Goal: Task Accomplishment & Management: Complete application form

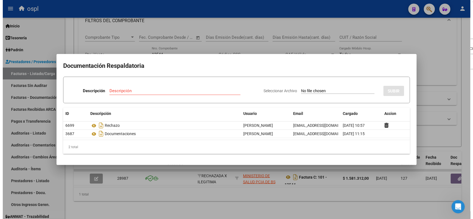
scroll to position [3, 0]
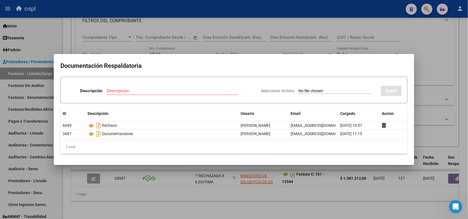
click at [232, 11] on div at bounding box center [234, 109] width 468 height 219
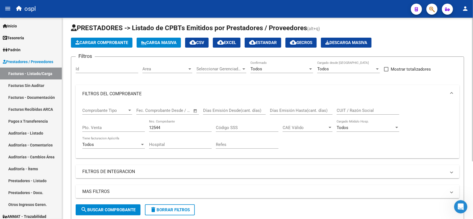
scroll to position [0, 0]
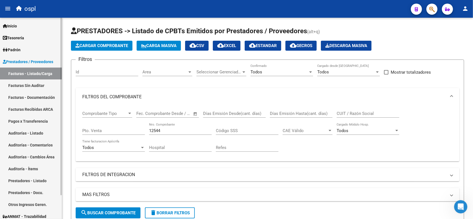
click at [24, 71] on link "Facturas - Listado/Carga" at bounding box center [31, 74] width 62 height 12
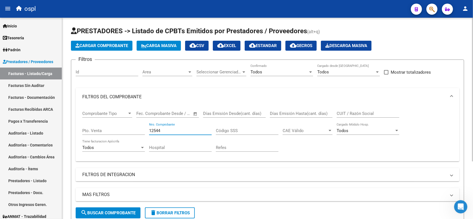
drag, startPoint x: 164, startPoint y: 128, endPoint x: 142, endPoint y: 128, distance: 21.9
click at [142, 128] on div "Comprobante Tipo Comprobante Tipo Fecha inicio – Fecha fin Fec. Comprobante Des…" at bounding box center [267, 131] width 371 height 51
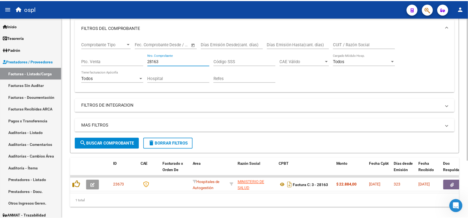
scroll to position [81, 0]
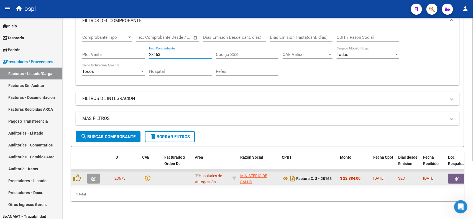
type input "28163"
click at [459, 176] on span "button" at bounding box center [457, 178] width 4 height 5
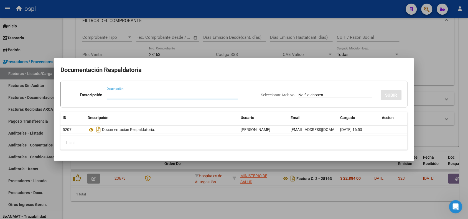
click at [329, 95] on input "Seleccionar Archivo" at bounding box center [335, 95] width 73 height 5
type input "C:\fakepath\RECHAZO 28163-[GEOGRAPHIC_DATA]pdf"
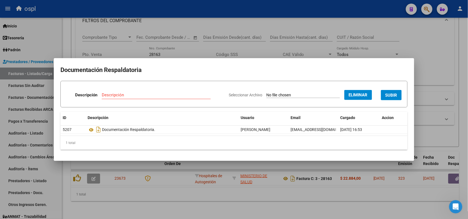
click at [171, 95] on input "Descripción" at bounding box center [156, 95] width 109 height 5
type input "r"
type input "RECHAZO"
click at [395, 93] on span "SUBIR" at bounding box center [391, 95] width 12 height 5
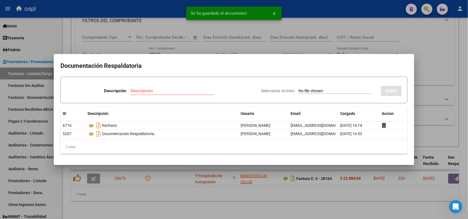
click at [129, 12] on div at bounding box center [234, 109] width 468 height 219
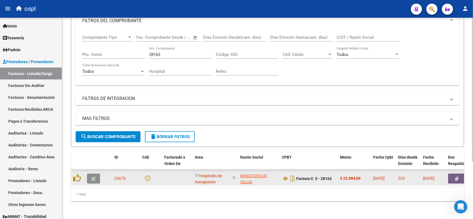
click at [93, 177] on icon "button" at bounding box center [93, 179] width 4 height 4
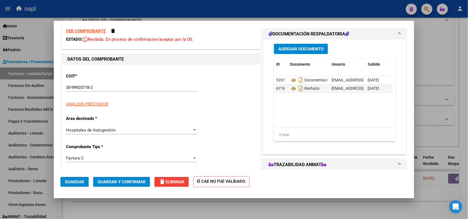
scroll to position [35, 0]
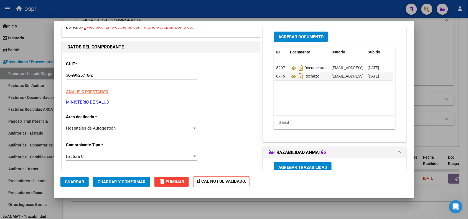
click at [111, 130] on span "Hospitales de Autogestión" at bounding box center [91, 128] width 50 height 5
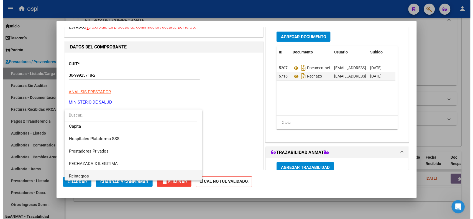
scroll to position [53, 0]
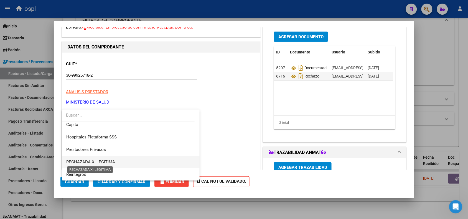
click at [107, 163] on span "RECHAZADA X ILEGITIMA" at bounding box center [90, 162] width 49 height 5
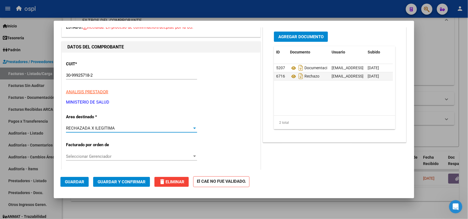
click at [123, 182] on span "Guardar y Confirmar" at bounding box center [122, 182] width 48 height 5
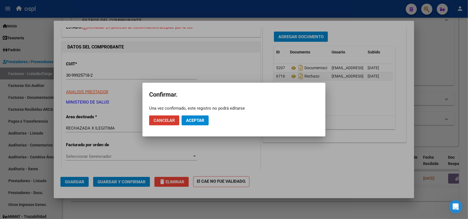
click at [195, 121] on span "Aceptar" at bounding box center [195, 120] width 18 height 5
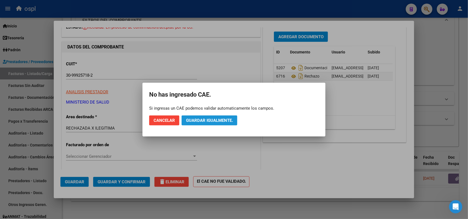
click at [200, 122] on span "Guardar igualmente." at bounding box center [209, 120] width 47 height 5
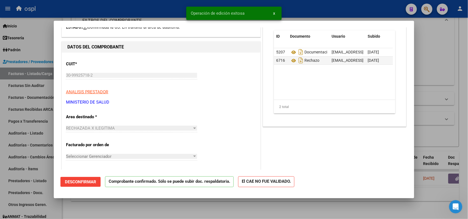
click at [133, 13] on div at bounding box center [234, 109] width 468 height 219
type input "$ 0,00"
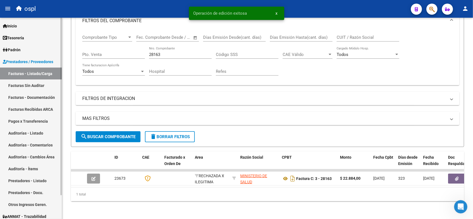
click at [40, 83] on link "Facturas Sin Auditar" at bounding box center [31, 86] width 62 height 12
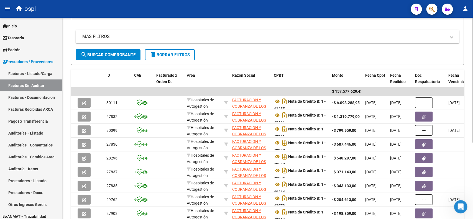
scroll to position [104, 0]
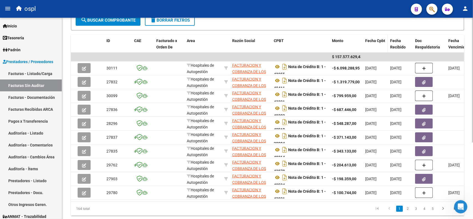
click at [378, 40] on span "Fecha Cpbt" at bounding box center [375, 41] width 20 height 4
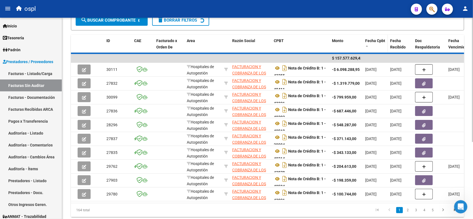
scroll to position [104, 0]
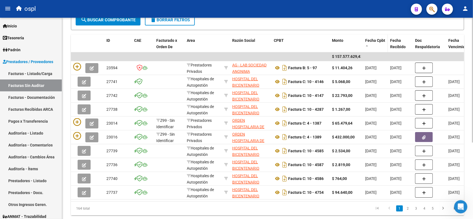
click at [376, 41] on span "Fecha Cpbt" at bounding box center [375, 40] width 20 height 4
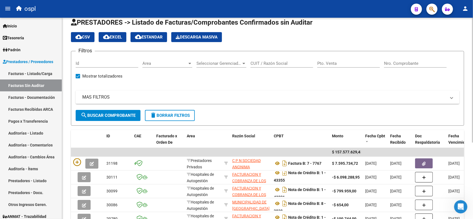
scroll to position [0, 0]
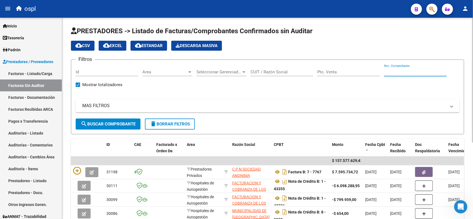
click at [404, 72] on input "Nro. Comprobante" at bounding box center [415, 72] width 63 height 5
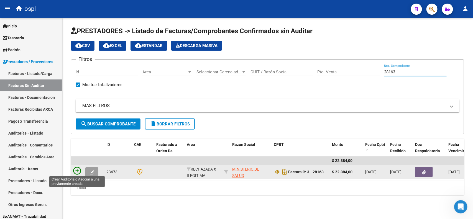
type input "28163"
click at [80, 168] on icon at bounding box center [77, 171] width 8 height 8
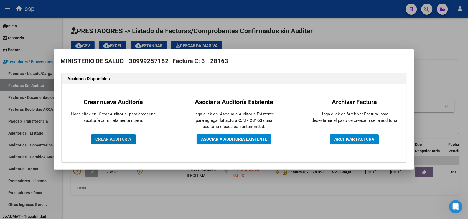
click at [115, 140] on span "CREAR AUDITORIA" at bounding box center [114, 139] width 36 height 5
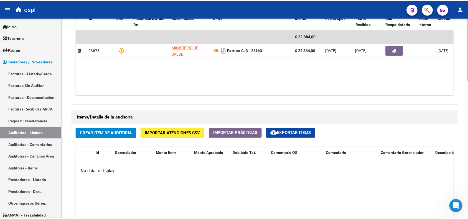
scroll to position [312, 0]
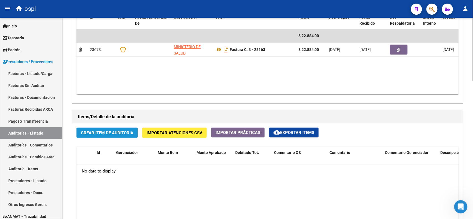
click at [112, 131] on span "Crear Item de Auditoria" at bounding box center [107, 133] width 52 height 5
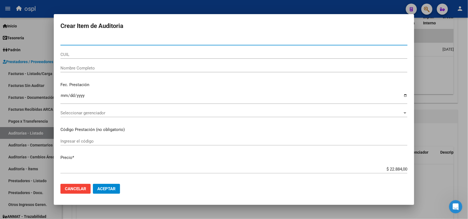
click at [101, 66] on input "Nombre Completo" at bounding box center [233, 68] width 347 height 5
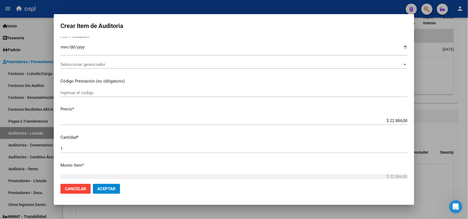
scroll to position [69, 0]
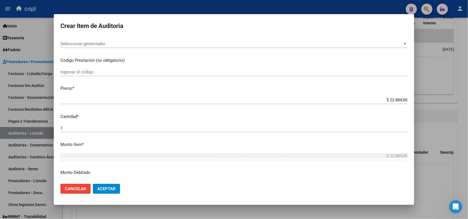
type input "VARIOS"
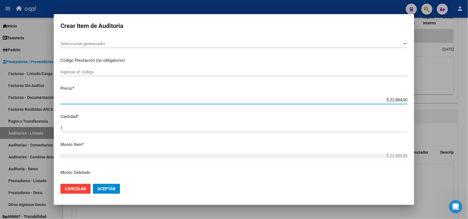
drag, startPoint x: 382, startPoint y: 100, endPoint x: 403, endPoint y: 99, distance: 21.7
click at [403, 99] on app-form-text-field "Precio * $ 22.884,00 Ingresar el precio" at bounding box center [235, 93] width 351 height 17
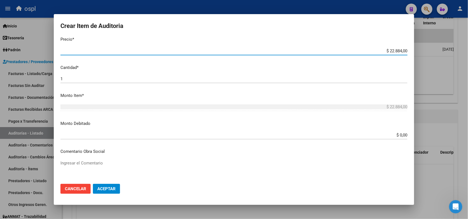
scroll to position [139, 0]
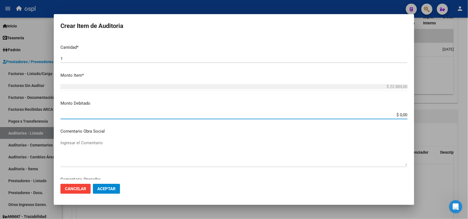
drag, startPoint x: 389, startPoint y: 115, endPoint x: 408, endPoint y: 114, distance: 19.1
click at [408, 114] on mat-dialog-content "Nro Documento CUIL VARIOS Nombre Completo Fec. Prestación Ingresar la fecha Sel…" at bounding box center [234, 108] width 360 height 142
paste input "22.884"
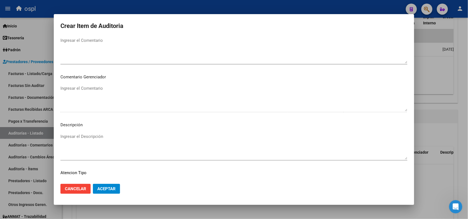
scroll to position [277, 0]
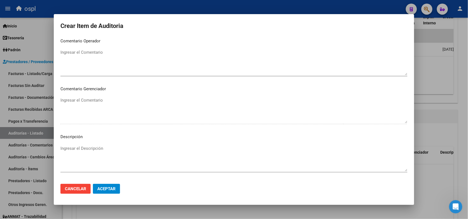
type input "$ 22.884,00"
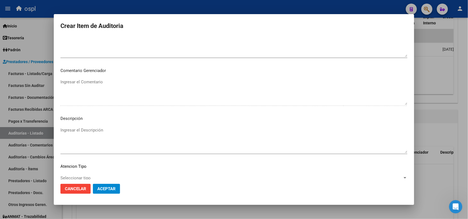
scroll to position [332, 0]
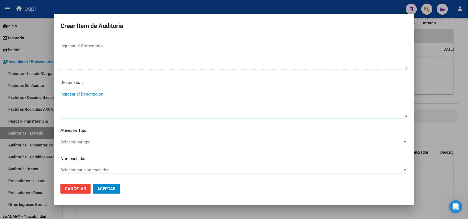
click at [124, 102] on textarea "Ingresar el Descripción" at bounding box center [233, 104] width 347 height 26
paste textarea "FALTA DNI QUE ACREDITE LA ATENCIÓN MÉDICA RECIBIDA"
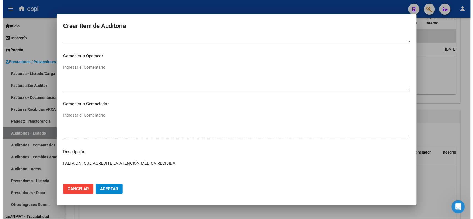
scroll to position [228, 0]
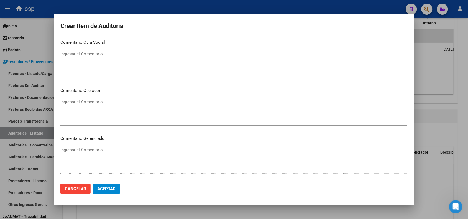
type textarea "FALTA DNI QUE ACREDITE LA ATENCIÓN MÉDICA RECIBIDA"
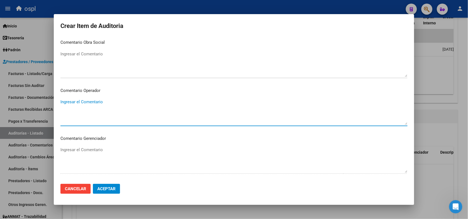
click at [98, 110] on textarea "Ingresar el Comentario" at bounding box center [233, 112] width 347 height 26
paste textarea "FALTA DNI QUE ACREDITE LA ATENCIÓN MÉDICA RECIBIDA"
type textarea "FALTA DNI QUE ACREDITE LA ATENCIÓN MÉDICA RECIBIDA"
click at [109, 185] on button "Aceptar" at bounding box center [106, 189] width 27 height 10
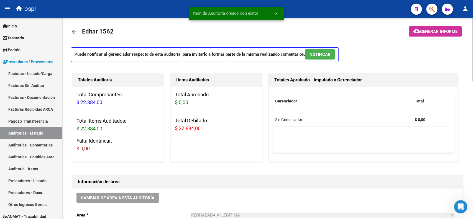
scroll to position [0, 0]
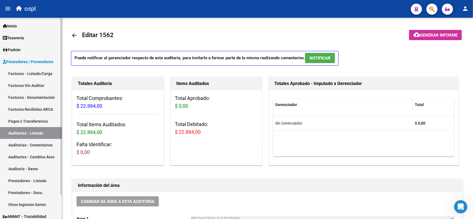
drag, startPoint x: 34, startPoint y: 71, endPoint x: 41, endPoint y: 74, distance: 8.1
click at [34, 71] on link "Facturas - Listado/Carga" at bounding box center [31, 74] width 62 height 12
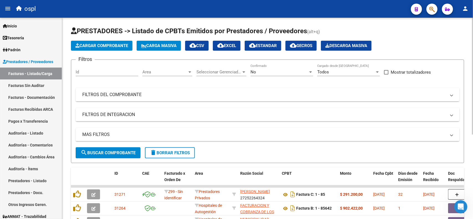
click at [164, 99] on mat-expansion-panel-header "FILTROS DEL COMPROBANTE" at bounding box center [268, 94] width 384 height 13
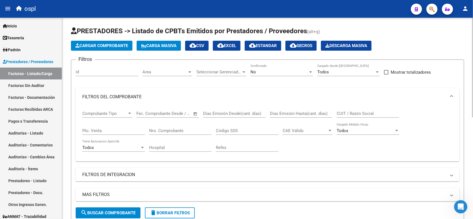
click at [189, 130] on input "Nro. Comprobante" at bounding box center [180, 130] width 63 height 5
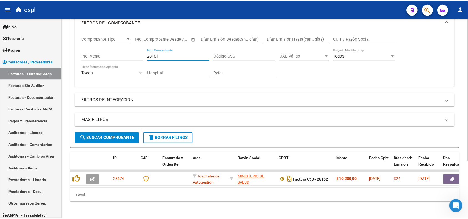
scroll to position [81, 0]
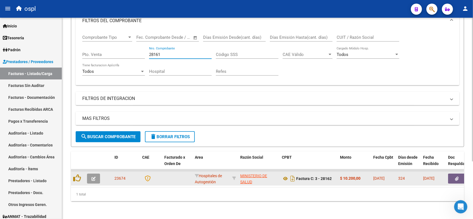
type input "28161"
click at [458, 175] on button "button" at bounding box center [457, 179] width 18 height 10
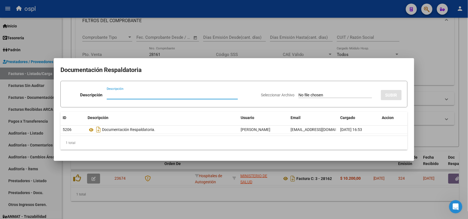
click at [301, 95] on input "Seleccionar Archivo" at bounding box center [335, 95] width 73 height 5
type input "C:\fakepath\RECHAZO 28162-[GEOGRAPHIC_DATA]pdf"
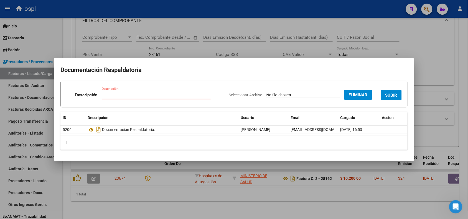
click at [168, 93] on input "Descripción" at bounding box center [156, 95] width 109 height 5
click at [166, 93] on input "Descripción" at bounding box center [156, 95] width 109 height 5
type input "RECHAZO"
click at [390, 96] on span "SUBIR" at bounding box center [391, 95] width 12 height 5
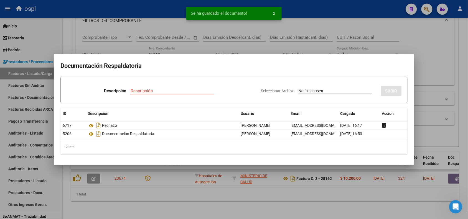
click at [139, 14] on div at bounding box center [234, 109] width 468 height 219
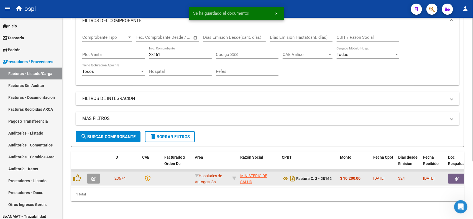
click at [96, 174] on button "button" at bounding box center [93, 179] width 13 height 10
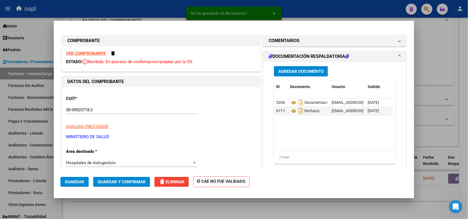
scroll to position [35, 0]
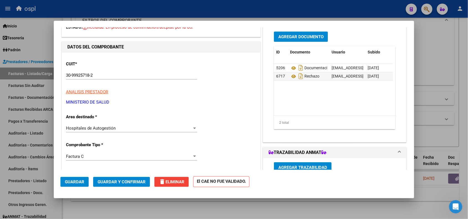
click at [124, 132] on div "Hospitales de Autogestión Seleccionar Area" at bounding box center [131, 128] width 131 height 8
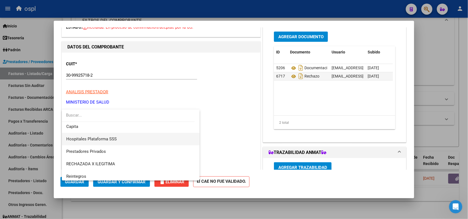
scroll to position [53, 0]
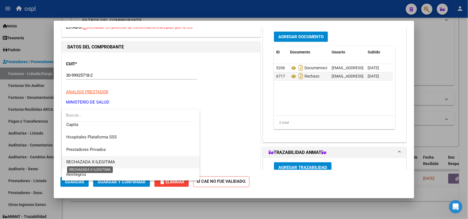
click at [105, 160] on span "RECHAZADA X ILEGITIMA" at bounding box center [90, 162] width 49 height 5
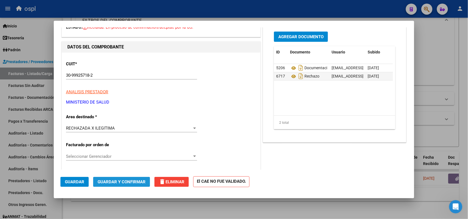
click at [117, 180] on span "Guardar y Confirmar" at bounding box center [122, 182] width 48 height 5
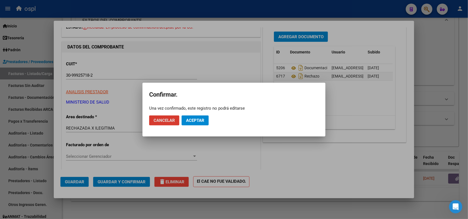
click at [193, 119] on span "Aceptar" at bounding box center [195, 120] width 18 height 5
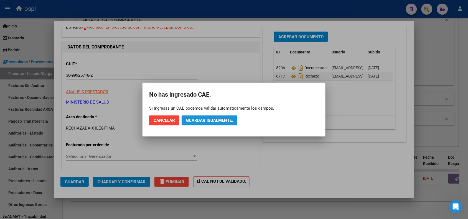
click at [211, 118] on span "Guardar igualmente." at bounding box center [209, 120] width 47 height 5
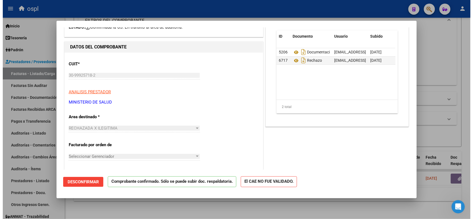
scroll to position [0, 0]
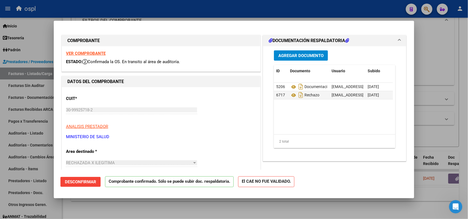
click at [168, 14] on div at bounding box center [234, 109] width 468 height 219
type input "$ 0,00"
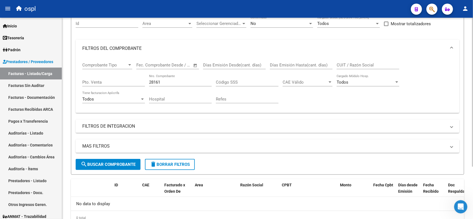
scroll to position [36, 0]
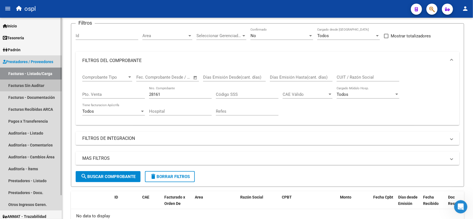
click at [38, 86] on link "Facturas Sin Auditar" at bounding box center [31, 86] width 62 height 12
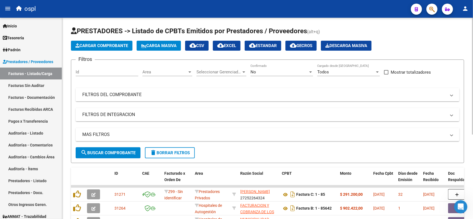
click at [282, 72] on div "No" at bounding box center [280, 72] width 58 height 5
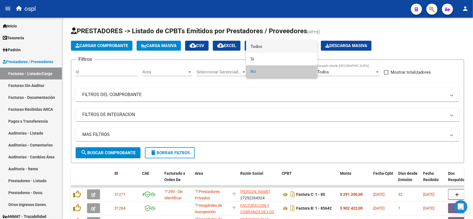
click at [260, 46] on span "Todos" at bounding box center [282, 46] width 63 height 12
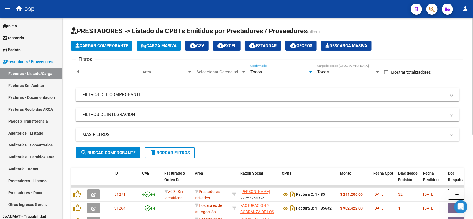
click at [149, 93] on mat-panel-title "FILTROS DEL COMPROBANTE" at bounding box center [264, 95] width 364 height 6
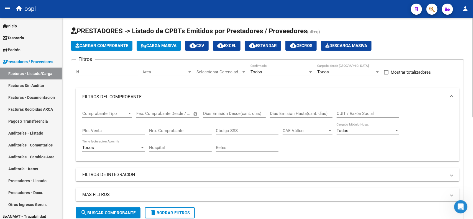
click at [170, 129] on input "Nro. Comprobante" at bounding box center [180, 130] width 63 height 5
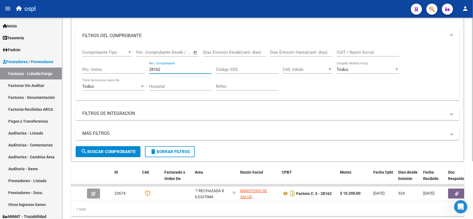
scroll to position [69, 0]
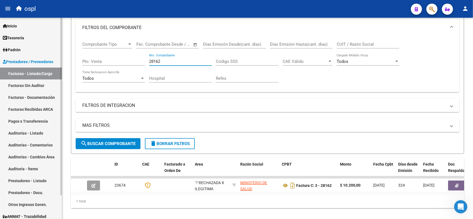
type input "28162"
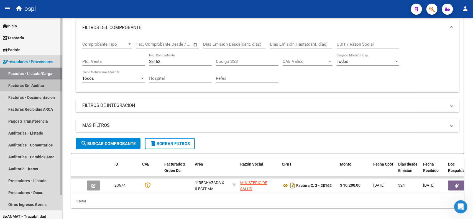
click at [37, 84] on link "Facturas Sin Auditar" at bounding box center [31, 86] width 62 height 12
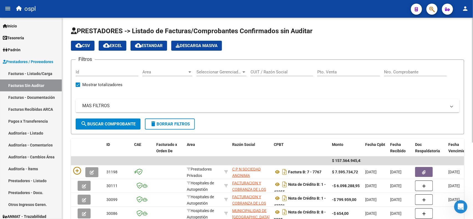
click at [407, 72] on input "Nro. Comprobante" at bounding box center [415, 72] width 63 height 5
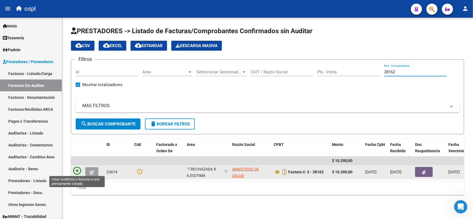
type input "28162"
click at [78, 169] on icon at bounding box center [77, 171] width 8 height 8
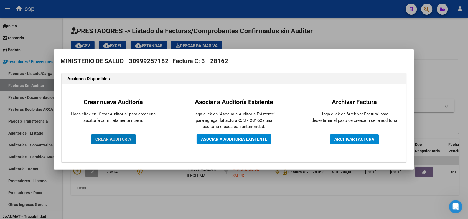
click at [110, 138] on span "CREAR AUDITORIA" at bounding box center [114, 139] width 36 height 5
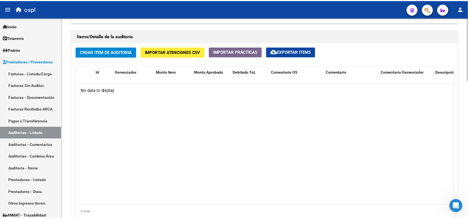
scroll to position [381, 0]
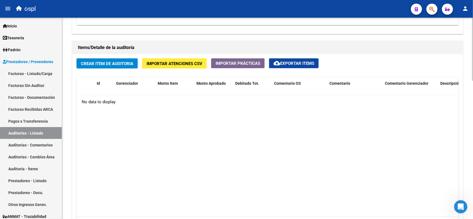
click at [108, 65] on span "Crear Item de Auditoria" at bounding box center [107, 63] width 52 height 5
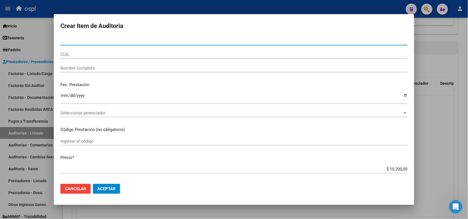
click at [88, 68] on input "Nombre Completo" at bounding box center [233, 68] width 347 height 5
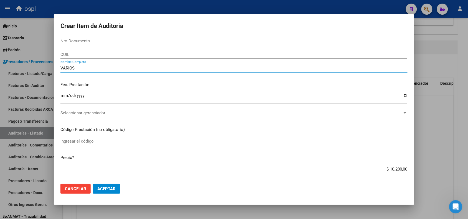
scroll to position [35, 0]
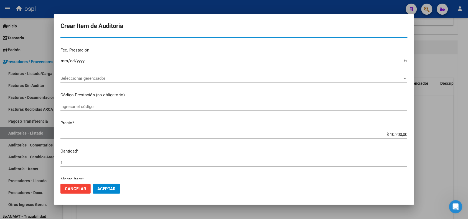
type input "VARIOS"
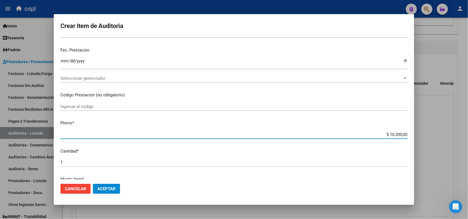
drag, startPoint x: 383, startPoint y: 136, endPoint x: 403, endPoint y: 137, distance: 20.2
click at [403, 137] on input "$ 10.200,00" at bounding box center [233, 134] width 347 height 5
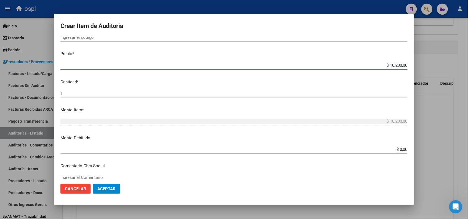
scroll to position [139, 0]
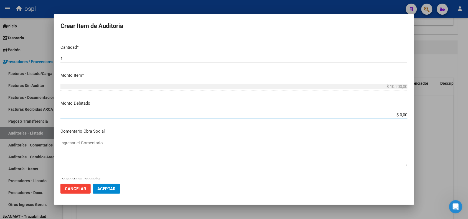
drag, startPoint x: 391, startPoint y: 113, endPoint x: 418, endPoint y: 113, distance: 26.6
click at [418, 113] on div "Crear Item de Auditoria Nro Documento CUIL VARIOS Nombre Completo Fec. Prestaci…" at bounding box center [234, 109] width 468 height 219
paste input "10.20"
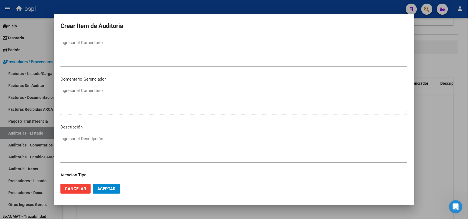
scroll to position [228, 0]
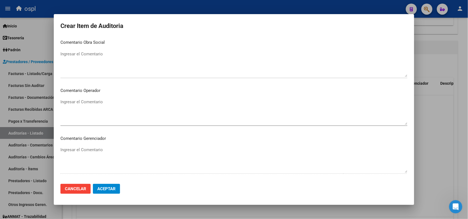
type input "$ 10.200,00"
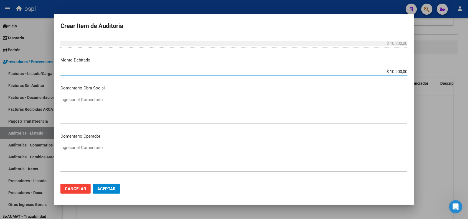
scroll to position [193, 0]
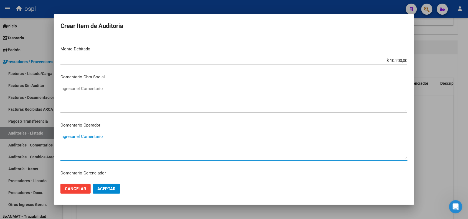
click at [104, 142] on textarea "Ingresar el Comentario" at bounding box center [233, 147] width 347 height 26
paste textarea "FALTA DNI QUE ACREDITE LA ATENCIÓN MÉDICA RECIBIDA"
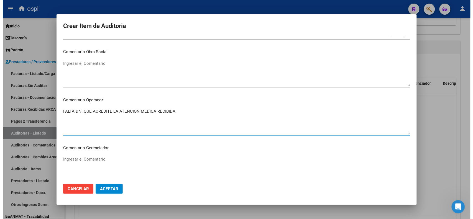
scroll to position [332, 0]
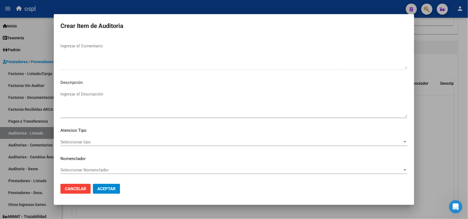
type textarea "FALTA DNI QUE ACREDITE LA ATENCIÓN MÉDICA RECIBIDA"
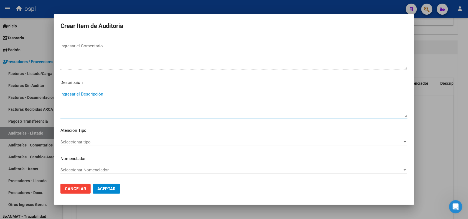
click at [84, 102] on textarea "Ingresar el Descripción" at bounding box center [233, 104] width 347 height 26
paste textarea "FALTA DNI QUE ACREDITE LA ATENCIÓN MÉDICA RECIBIDA"
type textarea "FALTA DNI QUE ACREDITE LA ATENCIÓN MÉDICA RECIBIDA"
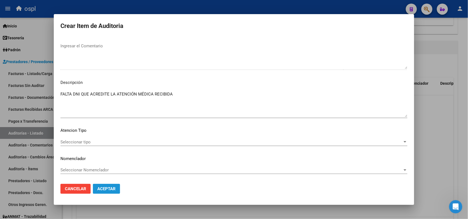
click at [102, 191] on span "Aceptar" at bounding box center [106, 189] width 18 height 5
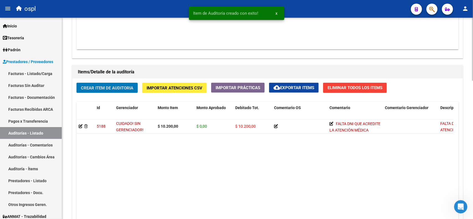
scroll to position [337, 0]
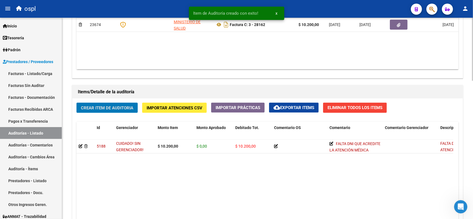
drag, startPoint x: 46, startPoint y: 73, endPoint x: 64, endPoint y: 83, distance: 20.8
click at [46, 73] on link "Facturas - Listado/Carga" at bounding box center [31, 74] width 62 height 12
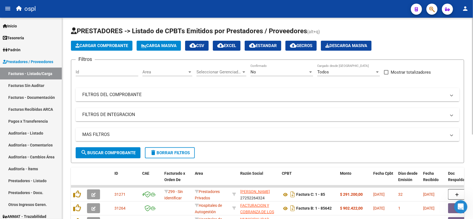
click at [135, 99] on mat-expansion-panel-header "FILTROS DEL COMPROBANTE" at bounding box center [268, 94] width 384 height 13
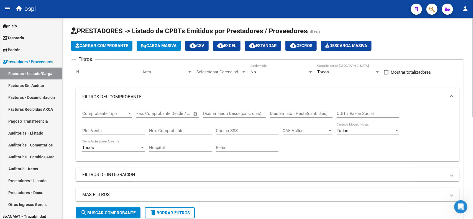
click at [163, 129] on input "Nro. Comprobante" at bounding box center [180, 130] width 63 height 5
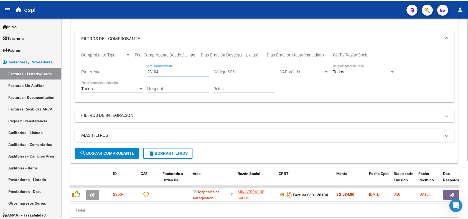
scroll to position [69, 0]
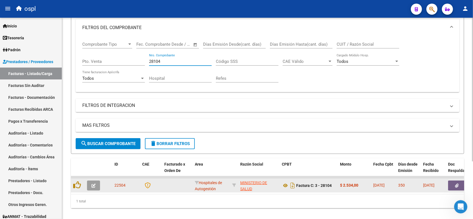
type input "28104"
click at [455, 186] on button "button" at bounding box center [457, 186] width 18 height 10
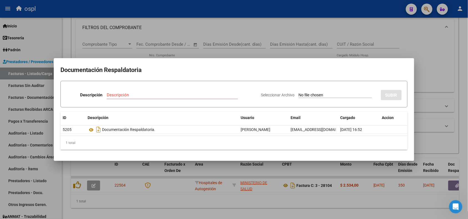
click at [299, 96] on input "Seleccionar Archivo" at bounding box center [335, 95] width 73 height 5
type input "C:\fakepath\RECHAZO 28104-[GEOGRAPHIC_DATA]pdf"
click at [171, 96] on input "Descripción" at bounding box center [156, 95] width 109 height 5
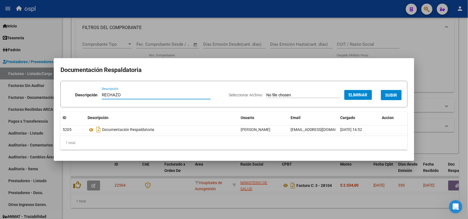
type input "RECHAZO"
click at [394, 96] on span "SUBIR" at bounding box center [391, 95] width 12 height 5
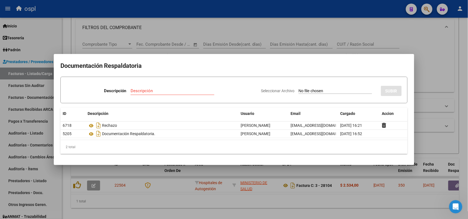
click at [223, 6] on div at bounding box center [234, 109] width 468 height 219
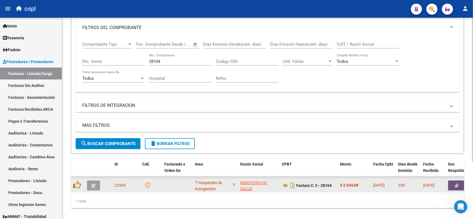
click at [453, 186] on button "button" at bounding box center [457, 186] width 18 height 10
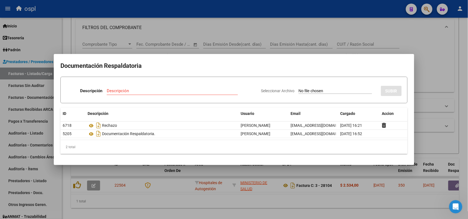
click at [183, 7] on div at bounding box center [234, 109] width 468 height 219
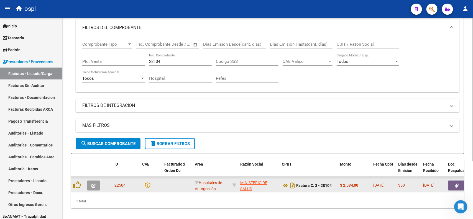
click at [92, 185] on icon "button" at bounding box center [93, 186] width 4 height 4
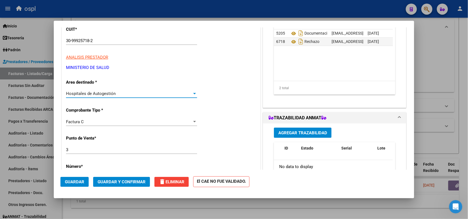
click at [121, 95] on div "Hospitales de Autogestión" at bounding box center [129, 93] width 126 height 5
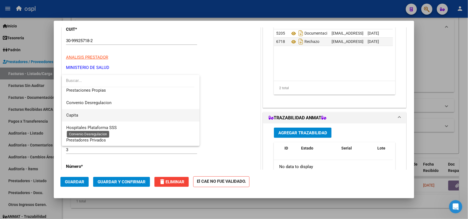
scroll to position [53, 0]
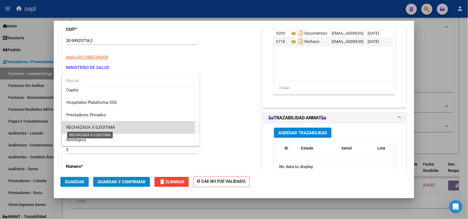
click at [102, 126] on span "RECHAZADA X ILEGITIMA" at bounding box center [90, 127] width 49 height 5
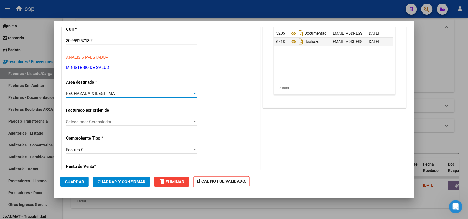
click at [118, 186] on button "Guardar y Confirmar" at bounding box center [121, 182] width 57 height 10
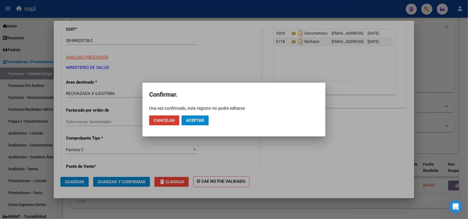
click at [191, 121] on span "Aceptar" at bounding box center [195, 120] width 18 height 5
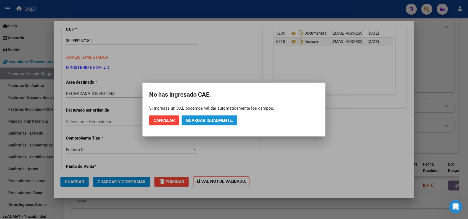
click at [191, 121] on span "Guardar igualmente." at bounding box center [209, 120] width 47 height 5
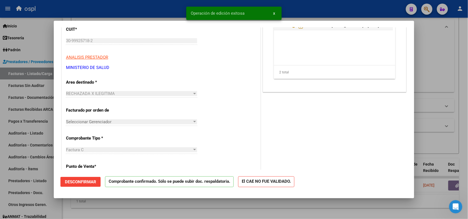
click at [115, 16] on div at bounding box center [234, 109] width 468 height 219
type input "$ 0,00"
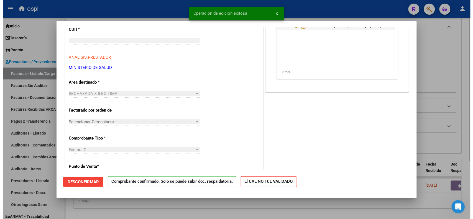
scroll to position [0, 0]
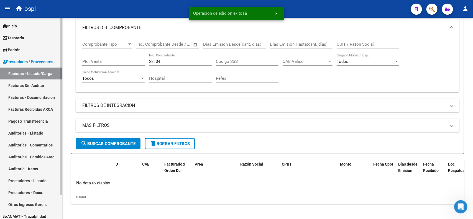
click at [44, 88] on link "Facturas Sin Auditar" at bounding box center [31, 86] width 62 height 12
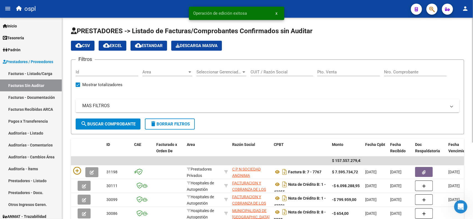
click at [407, 73] on input "Nro. Comprobante" at bounding box center [415, 72] width 63 height 5
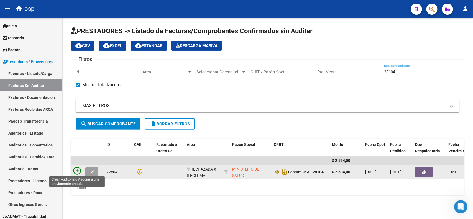
type input "28104"
click at [77, 172] on icon at bounding box center [77, 171] width 8 height 8
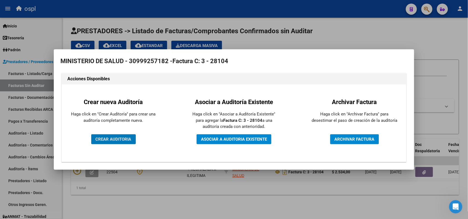
click at [114, 141] on span "CREAR AUDITORIA" at bounding box center [114, 139] width 36 height 5
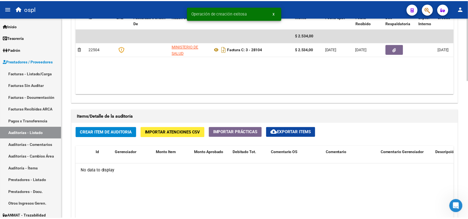
scroll to position [312, 0]
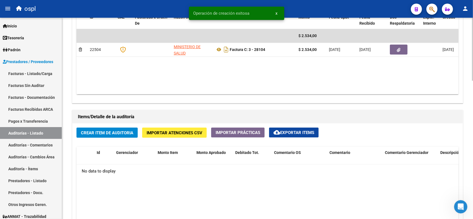
click at [113, 131] on span "Crear Item de Auditoria" at bounding box center [107, 133] width 52 height 5
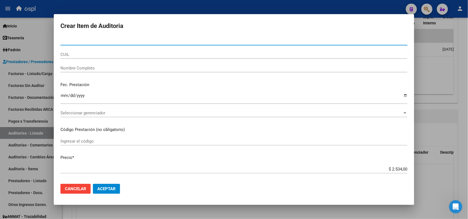
click at [124, 68] on input "Nombre Completo" at bounding box center [233, 68] width 347 height 5
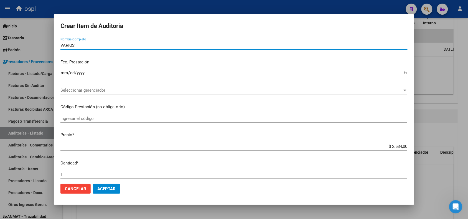
scroll to position [35, 0]
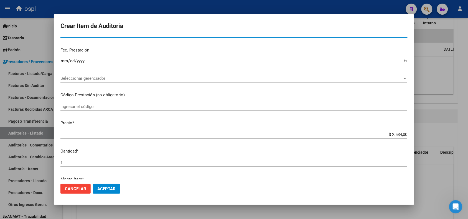
type input "VARIOS"
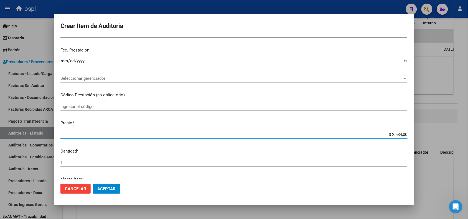
drag, startPoint x: 379, startPoint y: 136, endPoint x: 402, endPoint y: 136, distance: 23.6
click at [402, 136] on input "$ 2.534,00" at bounding box center [233, 134] width 347 height 5
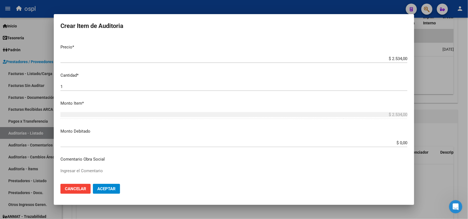
click at [382, 131] on mat-dialog-content "Nro Documento CUIL VARIOS Nombre Completo Fec. Prestación Ingresar la fecha Sel…" at bounding box center [234, 108] width 360 height 142
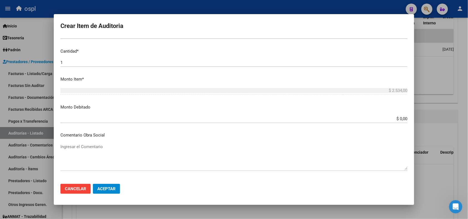
scroll to position [139, 0]
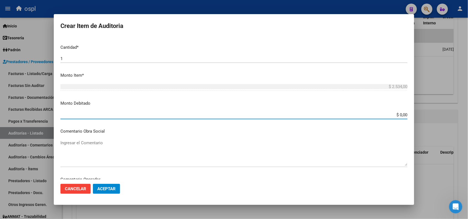
drag, startPoint x: 388, startPoint y: 114, endPoint x: 405, endPoint y: 114, distance: 17.5
click at [405, 114] on app-form-text-field "Monto Debitado $ 0,00 Ingresar el monto" at bounding box center [235, 108] width 351 height 17
paste input "2.534"
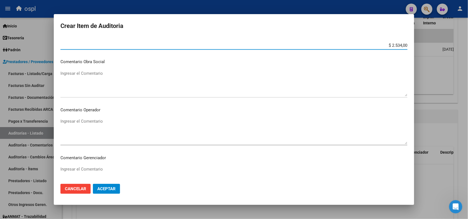
scroll to position [208, 0]
type input "$ 2.534,00"
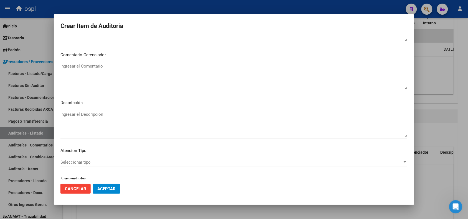
scroll to position [332, 0]
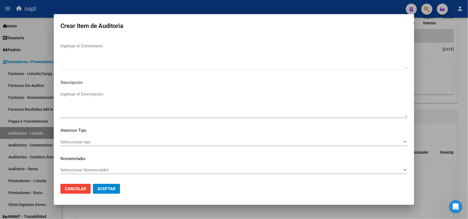
click at [97, 102] on textarea "Ingresar el Descripción" at bounding box center [233, 104] width 347 height 26
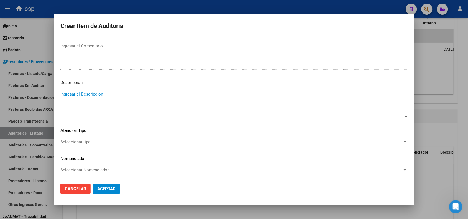
paste textarea "FALTA DNI QUE ACREDITE LA ATENCIÓN MÉDICA RECIBIDA"
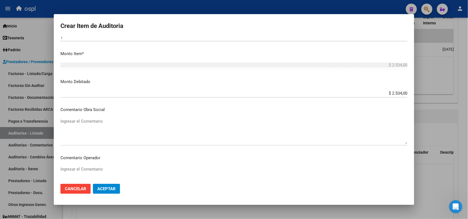
scroll to position [158, 0]
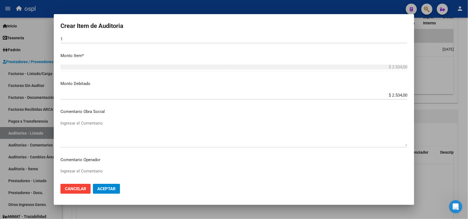
type textarea "FALTA DNI QUE ACREDITE LA ATENCIÓN MÉDICA RECIBIDA"
click at [99, 125] on textarea "Ingresar el Comentario" at bounding box center [233, 133] width 347 height 26
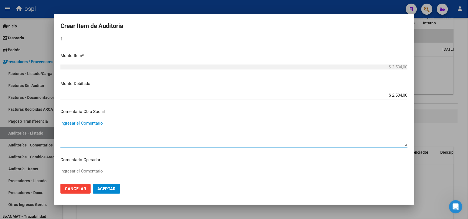
paste textarea "FALTA DNI QUE ACREDITE LA ATENCIÓN MÉDICA RECIBIDA"
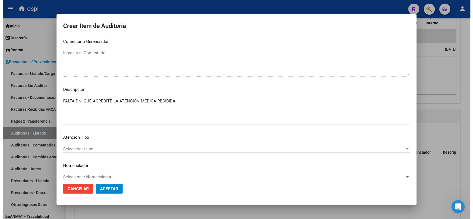
scroll to position [332, 0]
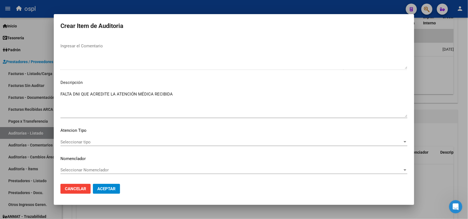
type textarea "FALTA DNI QUE ACREDITE LA ATENCIÓN MÉDICA RECIBIDA"
click at [117, 189] on button "Aceptar" at bounding box center [106, 189] width 27 height 10
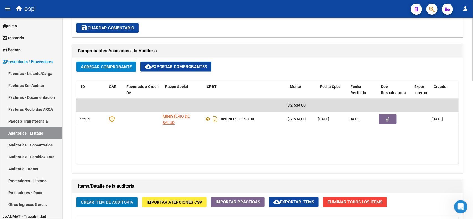
scroll to position [0, 0]
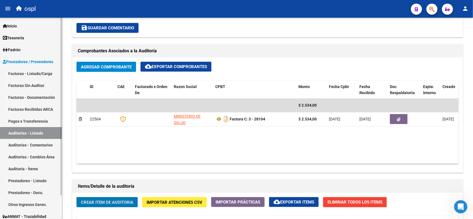
click at [42, 71] on link "Facturas - Listado/Carga" at bounding box center [31, 74] width 62 height 12
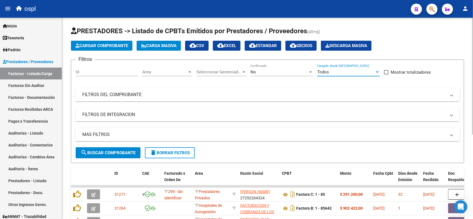
click at [338, 72] on div "Todos" at bounding box center [346, 72] width 58 height 5
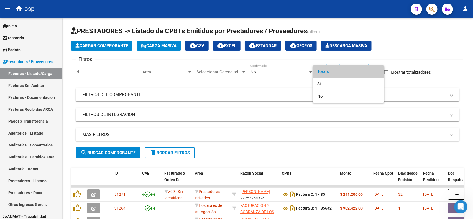
click at [272, 75] on div at bounding box center [236, 109] width 473 height 219
click at [272, 75] on div "No Confirmado" at bounding box center [282, 70] width 63 height 12
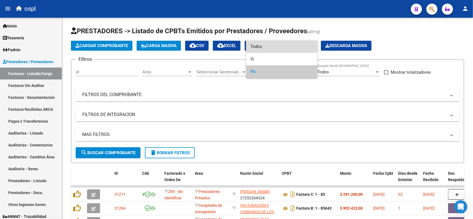
click at [264, 49] on span "Todos" at bounding box center [282, 46] width 63 height 12
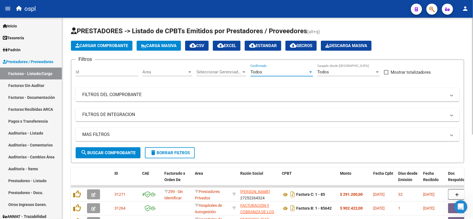
click at [168, 92] on mat-panel-title "FILTROS DEL COMPROBANTE" at bounding box center [264, 95] width 364 height 6
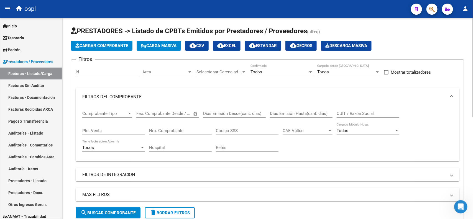
click at [180, 130] on input "Nro. Comprobante" at bounding box center [180, 130] width 63 height 5
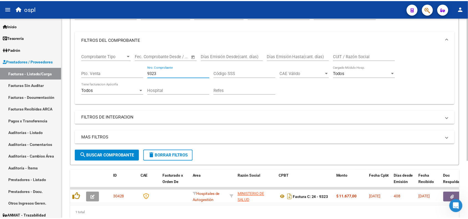
scroll to position [69, 0]
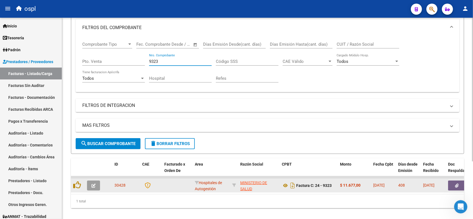
type input "9323"
click at [459, 184] on icon "button" at bounding box center [457, 186] width 4 height 4
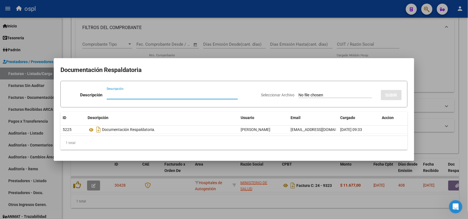
click at [304, 95] on input "Seleccionar Archivo" at bounding box center [335, 95] width 73 height 5
type input "C:\fakepath\RECHAZO 9323-[GEOGRAPHIC_DATA]pdf"
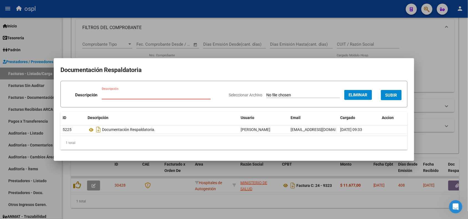
click at [155, 96] on input "Descripción" at bounding box center [156, 95] width 109 height 5
type input "r"
type input "RECHAZO"
click at [392, 94] on span "SUBIR" at bounding box center [391, 95] width 12 height 5
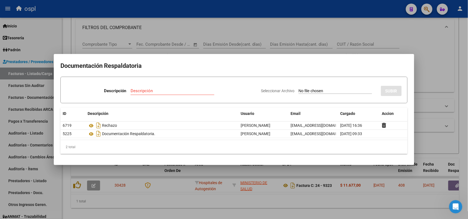
click at [145, 6] on div at bounding box center [234, 109] width 468 height 219
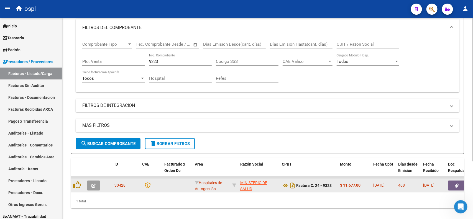
click at [92, 186] on icon "button" at bounding box center [93, 186] width 4 height 4
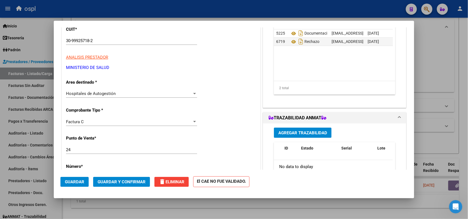
click at [107, 96] on span "Hospitales de Autogestión" at bounding box center [91, 93] width 50 height 5
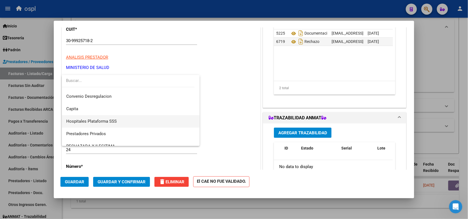
scroll to position [53, 0]
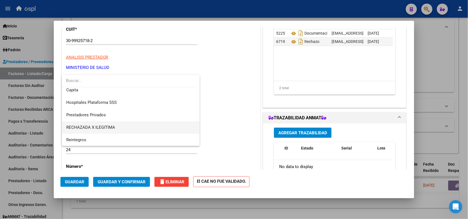
click at [105, 130] on span "RECHAZADA X ILEGITIMA" at bounding box center [130, 127] width 129 height 12
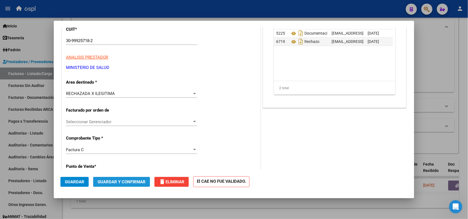
click at [122, 180] on span "Guardar y Confirmar" at bounding box center [122, 182] width 48 height 5
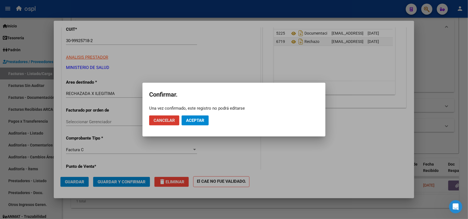
click at [196, 114] on mat-dialog-actions "Cancelar Aceptar" at bounding box center [234, 120] width 170 height 19
click at [195, 116] on button "Aceptar" at bounding box center [195, 121] width 27 height 10
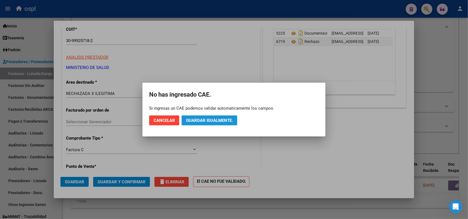
click at [205, 119] on span "Guardar igualmente." at bounding box center [209, 120] width 47 height 5
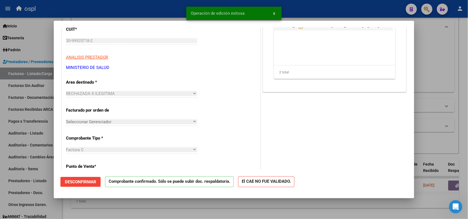
click at [149, 13] on div at bounding box center [234, 109] width 468 height 219
type input "$ 0,00"
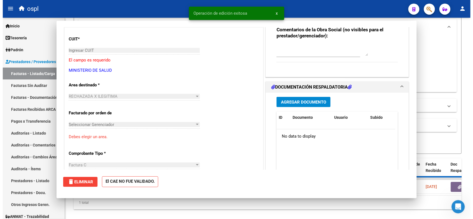
scroll to position [0, 0]
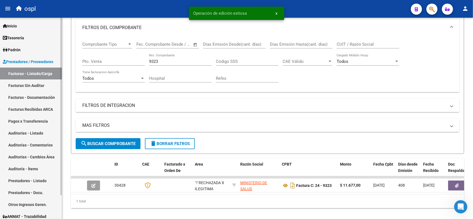
click at [30, 85] on link "Facturas Sin Auditar" at bounding box center [31, 86] width 62 height 12
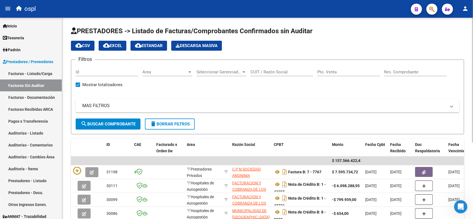
click at [391, 72] on input "Nro. Comprobante" at bounding box center [415, 72] width 63 height 5
type input "9323"
click at [123, 119] on button "search Buscar Comprobante" at bounding box center [108, 124] width 65 height 11
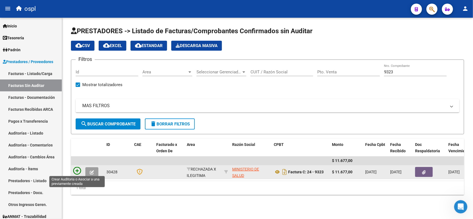
click at [76, 169] on icon at bounding box center [77, 171] width 8 height 8
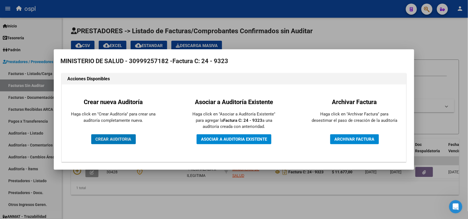
click at [118, 139] on span "CREAR AUDITORIA" at bounding box center [114, 139] width 36 height 5
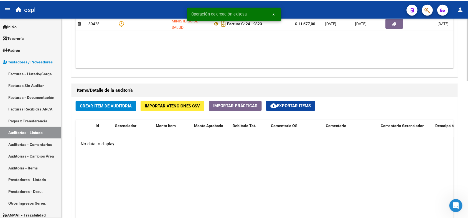
scroll to position [346, 0]
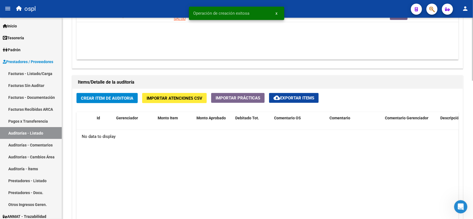
click at [115, 100] on button "Crear Item de Auditoria" at bounding box center [107, 98] width 61 height 10
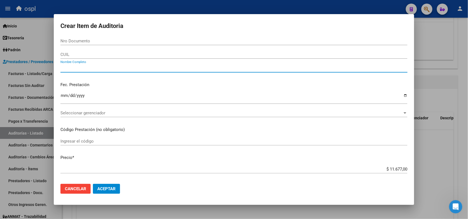
click at [102, 67] on input "Nombre Completo" at bounding box center [233, 68] width 347 height 5
type input "VARIOS"
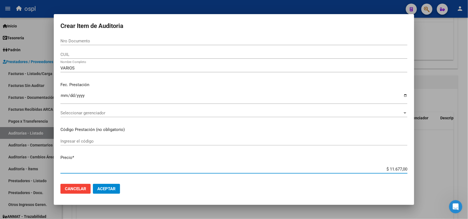
drag, startPoint x: 384, startPoint y: 169, endPoint x: 404, endPoint y: 170, distance: 20.0
click at [404, 170] on app-form-text-field "Precio * $ 11.677,00 Ingresar el precio" at bounding box center [235, 163] width 351 height 17
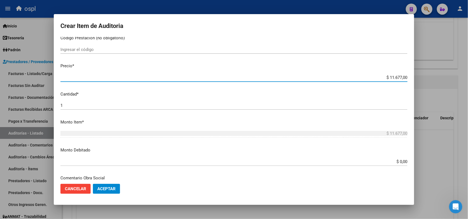
scroll to position [104, 0]
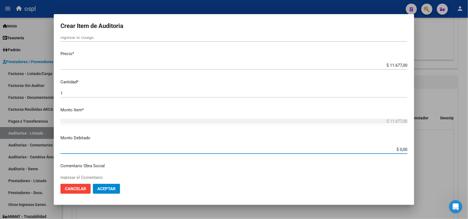
drag, startPoint x: 390, startPoint y: 150, endPoint x: 412, endPoint y: 150, distance: 22.2
click at [412, 150] on mat-dialog-content "Nro Documento CUIL VARIOS Nombre Completo Fec. Prestación Ingresar la fecha Sel…" at bounding box center [234, 108] width 360 height 142
paste input "11.677"
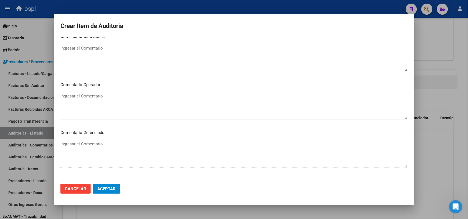
scroll to position [243, 0]
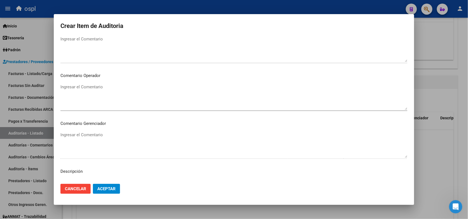
type input "$ 11.677,00"
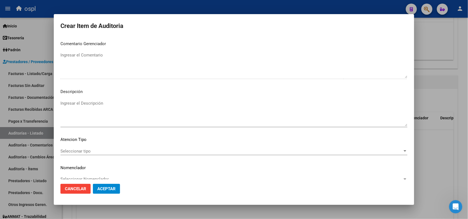
scroll to position [332, 0]
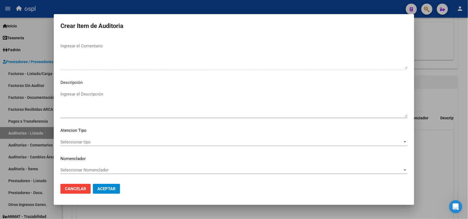
click at [94, 104] on textarea "Ingresar el Descripción" at bounding box center [233, 104] width 347 height 26
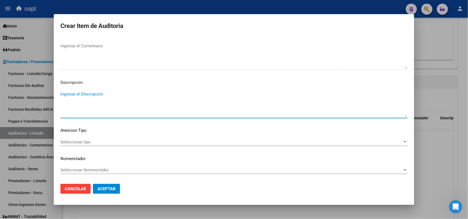
paste textarea "FALTA DNI QUE ACREDITE LA ATENCIÓN MÉDICA RECIBIDA"
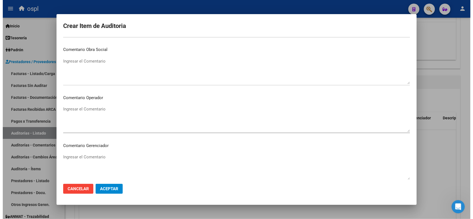
scroll to position [228, 0]
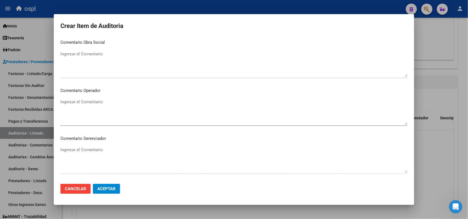
type textarea "FALTA DNI QUE ACREDITE LA ATENCIÓN MÉDICA RECIBIDA"
click at [92, 111] on textarea "Ingresar el Comentario" at bounding box center [233, 112] width 347 height 26
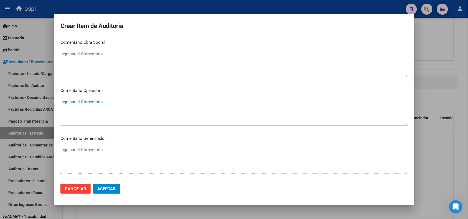
paste textarea "FALTA DNI QUE ACREDITE LA ATENCIÓN MÉDICA RECIBIDA"
type textarea "FALTA DNI QUE ACREDITE LA ATENCIÓN MÉDICA RECIBIDA"
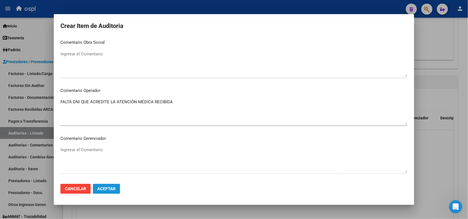
click at [112, 192] on button "Aceptar" at bounding box center [106, 189] width 27 height 10
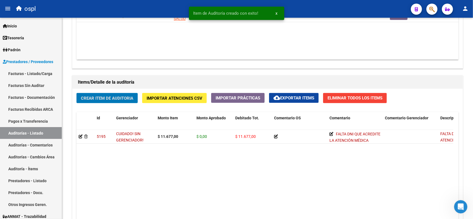
scroll to position [347, 0]
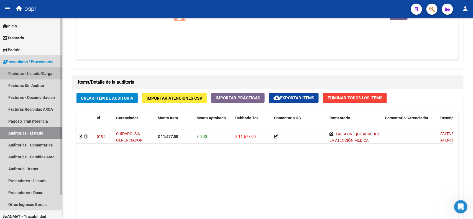
click at [30, 74] on link "Facturas - Listado/Carga" at bounding box center [31, 74] width 62 height 12
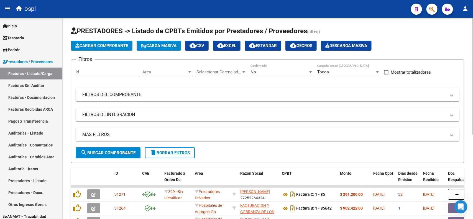
click at [185, 92] on mat-panel-title "FILTROS DEL COMPROBANTE" at bounding box center [264, 95] width 364 height 6
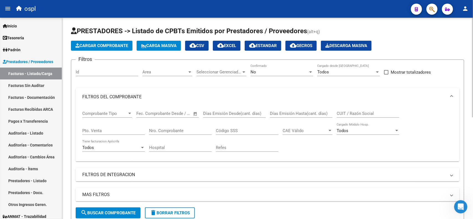
click at [181, 129] on input "Nro. Comprobante" at bounding box center [180, 130] width 63 height 5
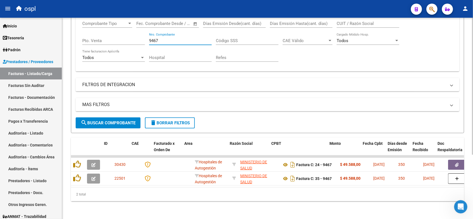
scroll to position [0, 10]
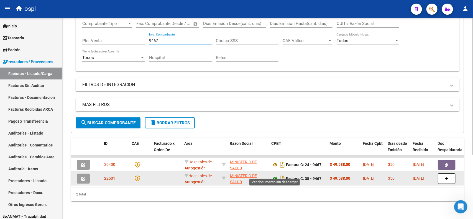
type input "9467"
click at [275, 175] on icon at bounding box center [275, 178] width 7 height 7
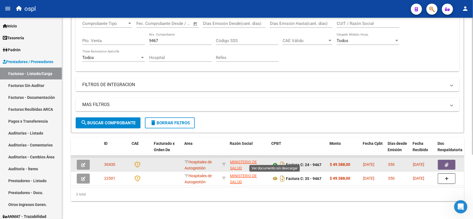
click at [274, 162] on icon at bounding box center [275, 165] width 7 height 7
click at [276, 162] on icon at bounding box center [275, 165] width 7 height 7
click at [443, 160] on button "button" at bounding box center [447, 165] width 18 height 10
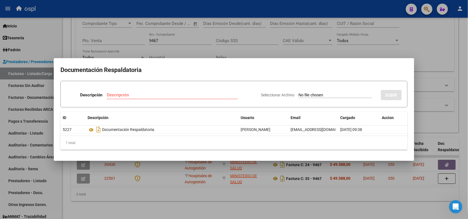
click at [276, 7] on div at bounding box center [234, 109] width 468 height 219
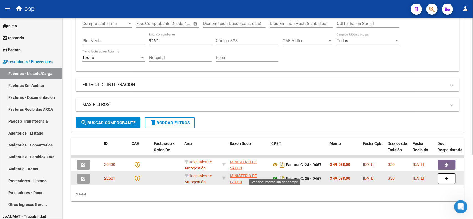
click at [273, 175] on icon at bounding box center [275, 178] width 7 height 7
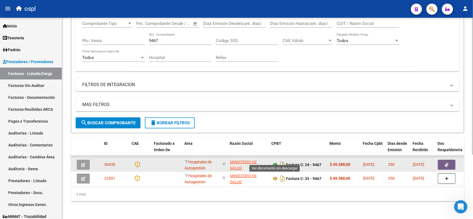
click at [276, 162] on icon at bounding box center [275, 165] width 7 height 7
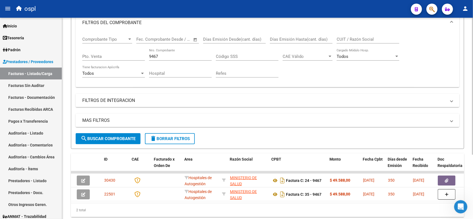
scroll to position [60, 0]
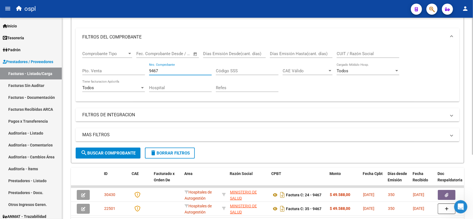
click at [185, 68] on input "9467" at bounding box center [180, 70] width 63 height 5
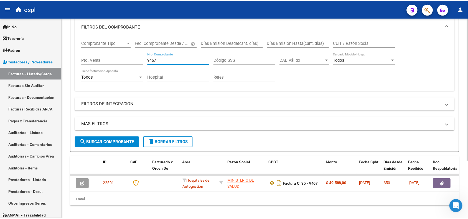
scroll to position [81, 0]
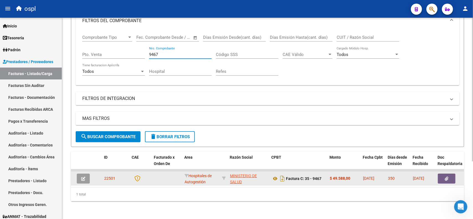
click at [447, 177] on icon "button" at bounding box center [447, 179] width 4 height 4
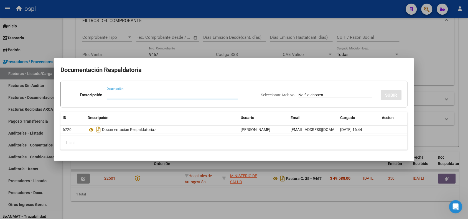
click at [311, 94] on input "Seleccionar Archivo" at bounding box center [335, 95] width 73 height 5
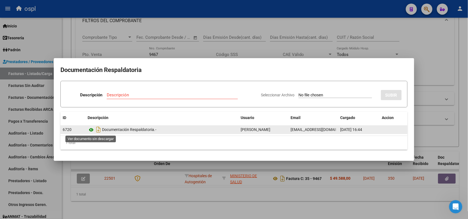
click at [92, 129] on icon at bounding box center [91, 130] width 7 height 7
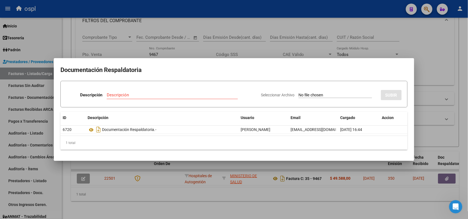
click at [185, 12] on div at bounding box center [234, 109] width 468 height 219
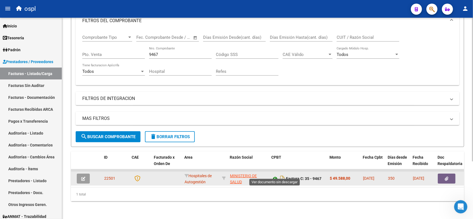
click at [274, 175] on icon at bounding box center [275, 178] width 7 height 7
click at [442, 174] on button "button" at bounding box center [447, 179] width 18 height 10
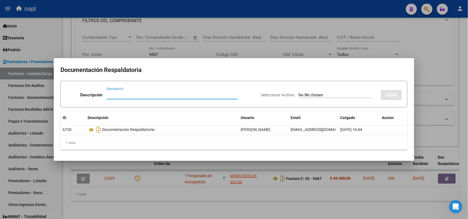
click at [299, 95] on input "Seleccionar Archivo" at bounding box center [335, 95] width 73 height 5
type input "C:\fakepath\RECHAZO 9467-[GEOGRAPHIC_DATA]pdf"
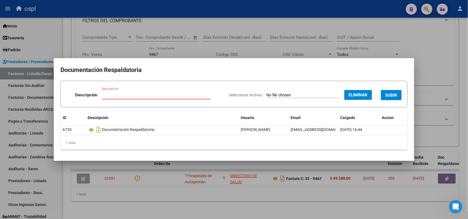
click at [148, 97] on input "Descripción" at bounding box center [156, 95] width 109 height 5
type input "RECHAZO"
click at [391, 95] on span "SUBIR" at bounding box center [391, 95] width 12 height 5
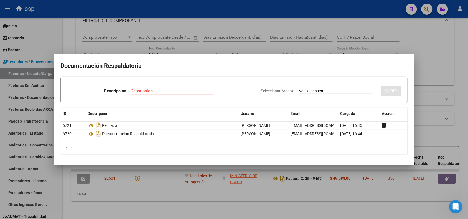
click at [182, 8] on div at bounding box center [234, 109] width 468 height 219
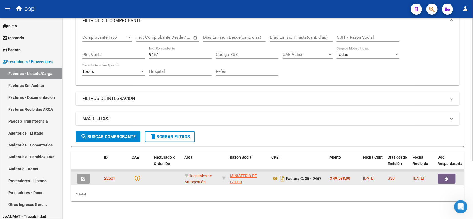
click at [444, 174] on button "button" at bounding box center [447, 179] width 18 height 10
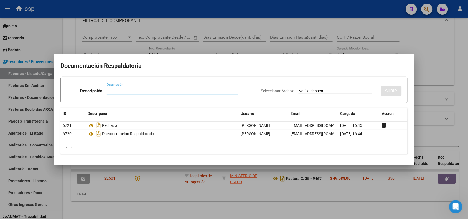
click at [251, 9] on div at bounding box center [234, 109] width 468 height 219
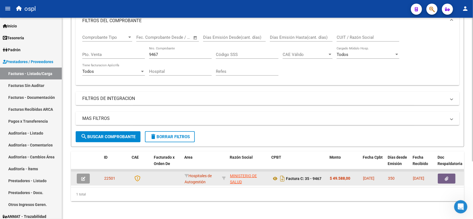
click at [81, 176] on span "button" at bounding box center [83, 178] width 4 height 5
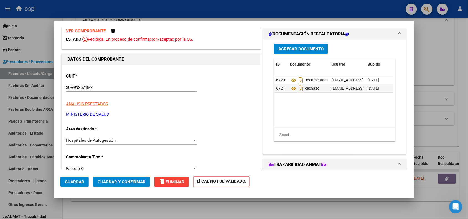
scroll to position [35, 0]
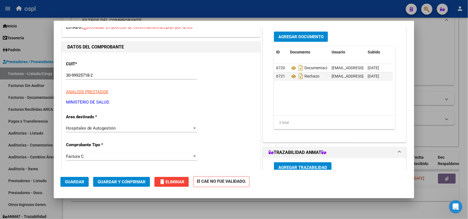
click at [118, 126] on div "Hospitales de Autogestión" at bounding box center [129, 128] width 126 height 5
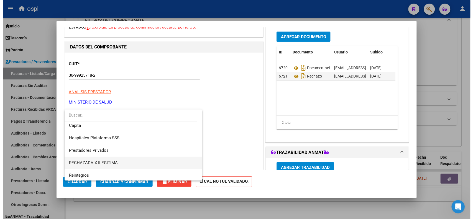
scroll to position [53, 0]
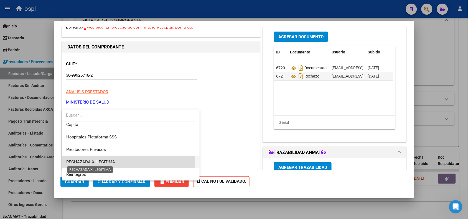
click at [113, 161] on span "RECHAZADA X ILEGITIMA" at bounding box center [90, 162] width 49 height 5
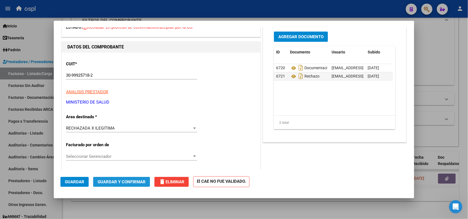
click at [123, 181] on span "Guardar y Confirmar" at bounding box center [122, 182] width 48 height 5
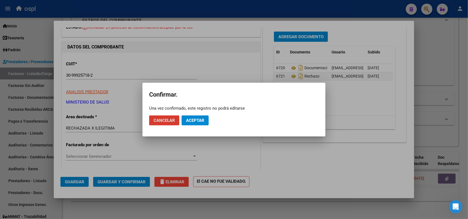
click at [200, 119] on span "Aceptar" at bounding box center [195, 120] width 18 height 5
click at [208, 126] on mat-dialog-actions "Cancelar Guardar igualmente." at bounding box center [234, 120] width 170 height 19
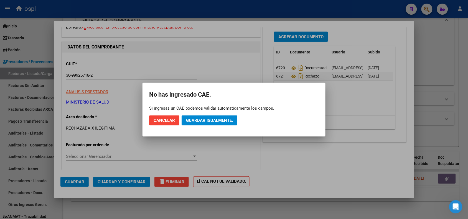
click at [207, 120] on span "Guardar igualmente." at bounding box center [209, 120] width 47 height 5
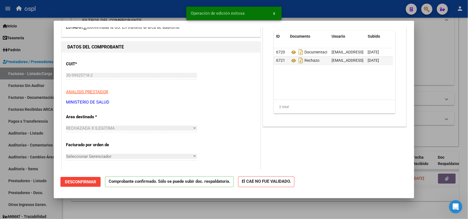
click at [165, 16] on div at bounding box center [234, 109] width 468 height 219
type input "$ 0,00"
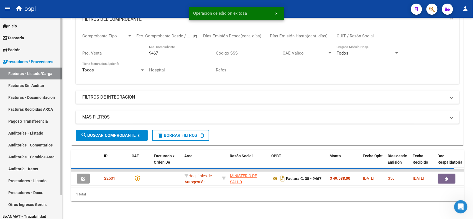
scroll to position [71, 0]
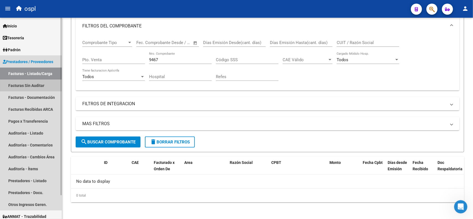
click at [42, 83] on link "Facturas Sin Auditar" at bounding box center [31, 86] width 62 height 12
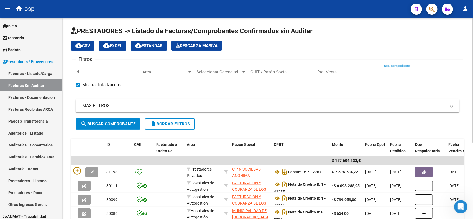
click at [411, 71] on input "Nro. Comprobante" at bounding box center [415, 72] width 63 height 5
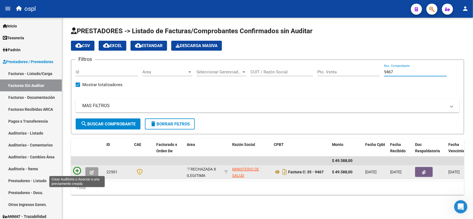
type input "9467"
click at [80, 169] on icon at bounding box center [77, 171] width 8 height 8
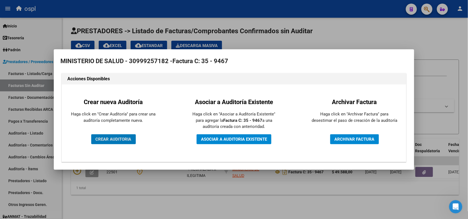
click at [113, 136] on button "CREAR AUDITORIA" at bounding box center [113, 139] width 45 height 10
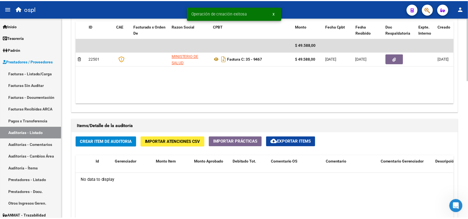
scroll to position [312, 0]
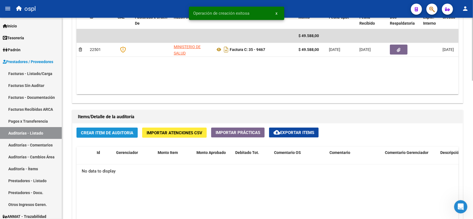
click at [120, 133] on span "Crear Item de Auditoria" at bounding box center [107, 133] width 52 height 5
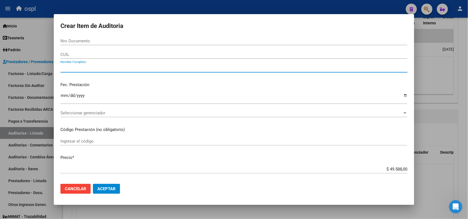
click at [124, 67] on input "Nombre Completo" at bounding box center [233, 68] width 347 height 5
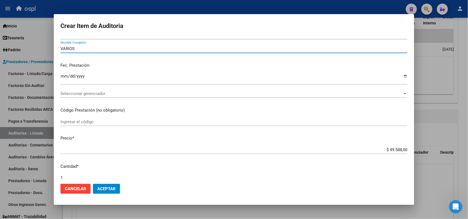
scroll to position [35, 0]
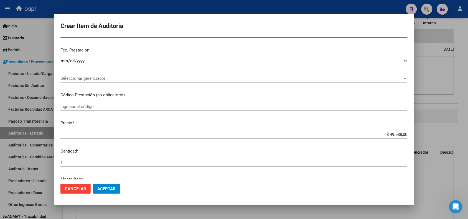
type input "VARIOS"
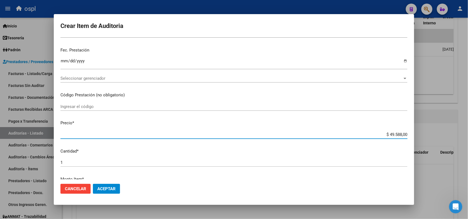
drag, startPoint x: 386, startPoint y: 135, endPoint x: 403, endPoint y: 133, distance: 17.2
click at [403, 133] on input "$ 49.588,00" at bounding box center [233, 134] width 347 height 5
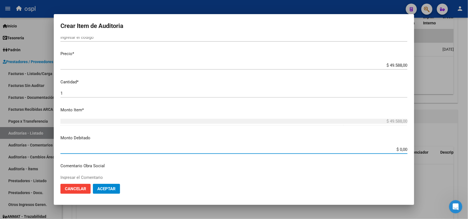
drag, startPoint x: 388, startPoint y: 149, endPoint x: 419, endPoint y: 149, distance: 30.8
click at [419, 149] on div "Crear Item de Auditoria Nro Documento CUIL VARIOS Nombre Completo Fec. Prestaci…" at bounding box center [234, 109] width 468 height 219
paste input "49.588"
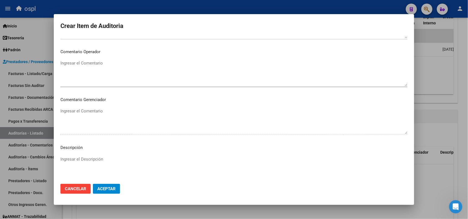
scroll to position [277, 0]
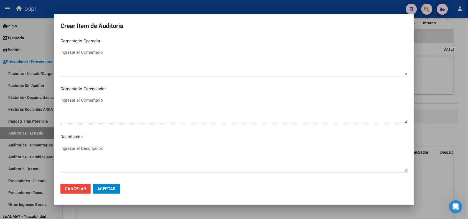
type input "$ 49.588,00"
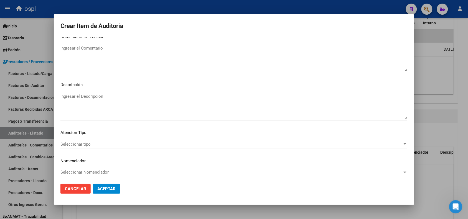
scroll to position [332, 0]
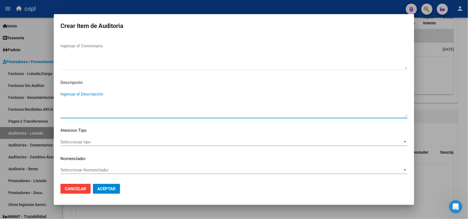
click at [87, 95] on textarea "Ingresar el Descripción" at bounding box center [233, 104] width 347 height 26
paste textarea "FALTA DNI QUE ACREDITE LA ATENCIÓN MÉDICA RECIBIDA"
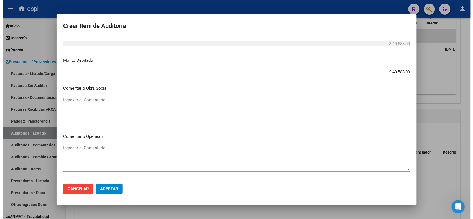
scroll to position [193, 0]
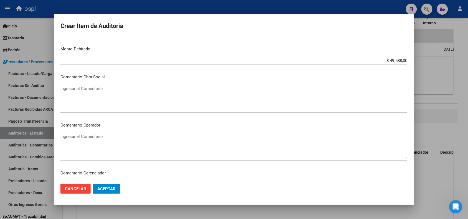
type textarea "FALTA DNI QUE ACREDITE LA ATENCIÓN MÉDICA RECIBIDA"
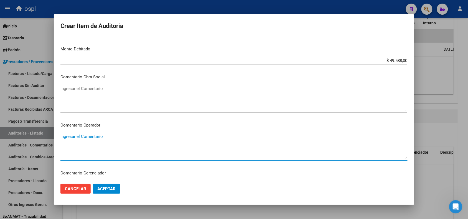
click at [92, 149] on textarea "Ingresar el Comentario" at bounding box center [233, 147] width 347 height 26
paste textarea "FALTA DNI QUE ACREDITE LA ATENCIÓN MÉDICA RECIBIDA"
type textarea "FALTA DNI QUE ACREDITE LA ATENCIÓN MÉDICA RECIBIDA"
click at [116, 188] on span "Aceptar" at bounding box center [106, 189] width 18 height 5
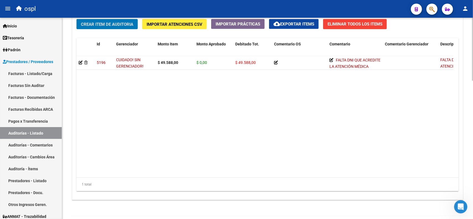
scroll to position [406, 0]
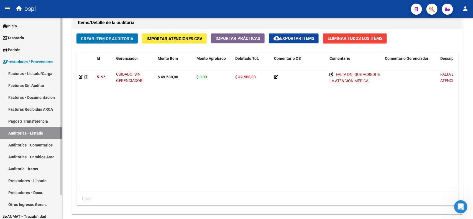
click at [36, 75] on link "Facturas - Listado/Carga" at bounding box center [31, 74] width 62 height 12
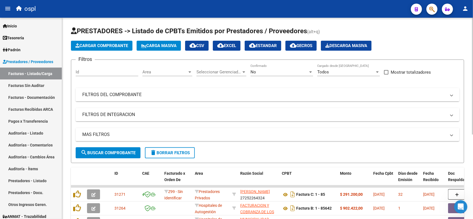
click at [229, 95] on mat-panel-title "FILTROS DEL COMPROBANTE" at bounding box center [264, 95] width 364 height 6
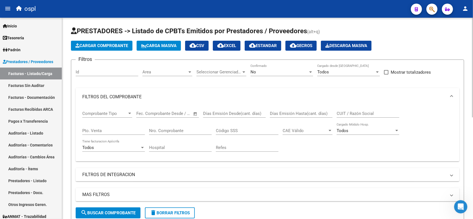
click at [164, 127] on div "Nro. Comprobante" at bounding box center [180, 129] width 63 height 12
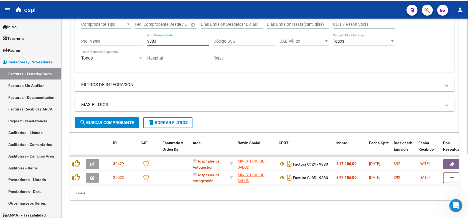
scroll to position [60, 0]
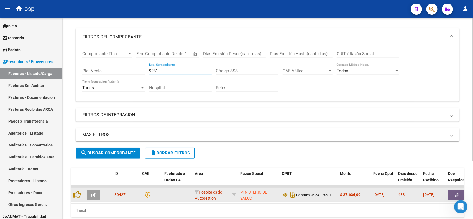
type input "9281"
click at [458, 193] on icon "button" at bounding box center [457, 195] width 4 height 4
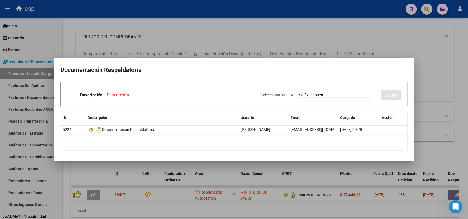
click at [302, 92] on div "Seleccionar Archivo SUBIR" at bounding box center [331, 94] width 141 height 17
click at [312, 94] on input "Seleccionar Archivo" at bounding box center [335, 95] width 73 height 5
type input "C:\fakepath\RECHAZO 9281-[GEOGRAPHIC_DATA]pdf"
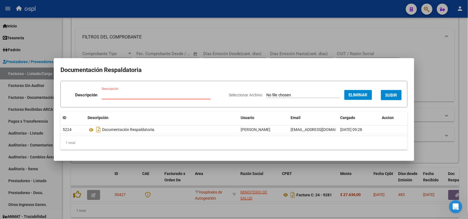
click at [166, 96] on input "Descripción" at bounding box center [156, 95] width 109 height 5
type input "RECHAZO"
click at [394, 96] on span "SUBIR" at bounding box center [391, 95] width 12 height 5
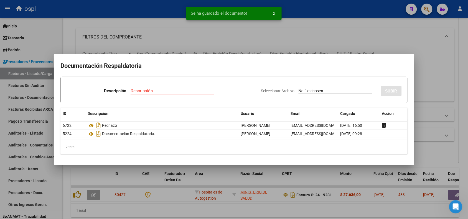
click at [139, 15] on div at bounding box center [234, 109] width 468 height 219
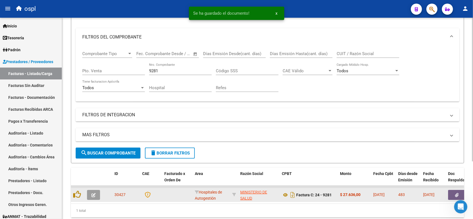
click at [98, 192] on button "button" at bounding box center [93, 195] width 13 height 10
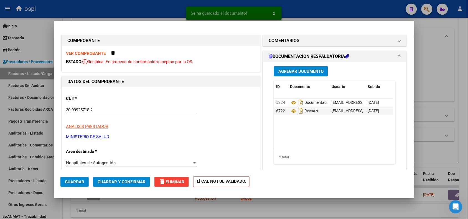
click at [106, 164] on span "Hospitales de Autogestión" at bounding box center [91, 162] width 50 height 5
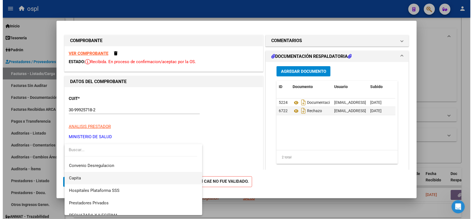
scroll to position [53, 0]
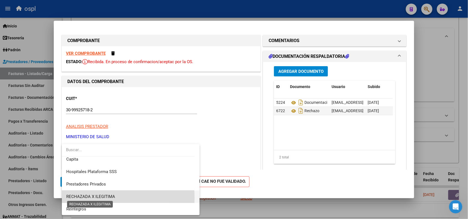
click at [111, 197] on span "RECHAZADA X ILEGITIMA" at bounding box center [90, 196] width 49 height 5
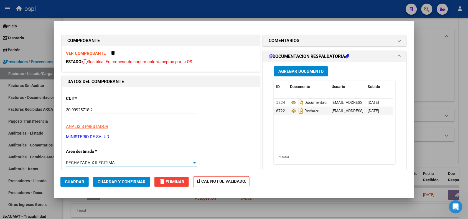
click at [122, 185] on button "Guardar y Confirmar" at bounding box center [121, 182] width 57 height 10
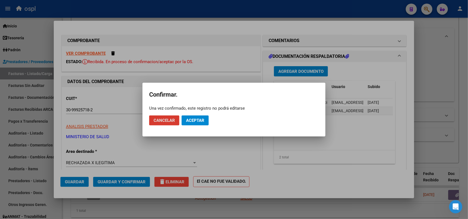
click at [193, 119] on span "Aceptar" at bounding box center [195, 120] width 18 height 5
click at [192, 121] on span "Guardar igualmente." at bounding box center [209, 120] width 47 height 5
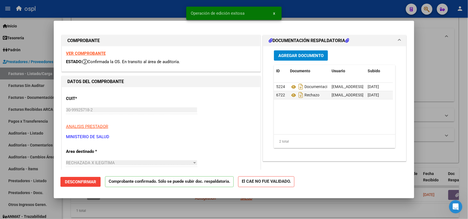
click at [124, 15] on div at bounding box center [234, 109] width 468 height 219
type input "$ 0,00"
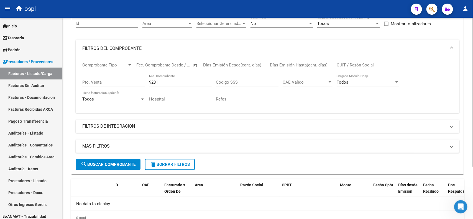
scroll to position [36, 0]
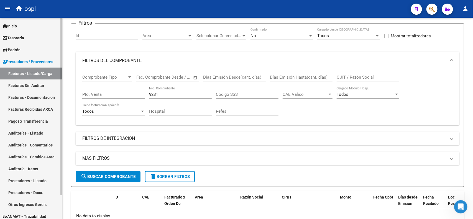
click at [35, 88] on link "Facturas Sin Auditar" at bounding box center [31, 86] width 62 height 12
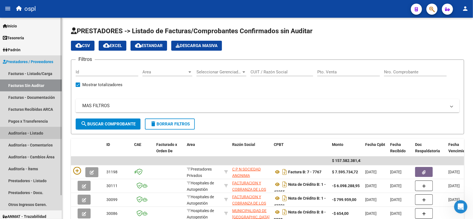
click at [36, 135] on link "Auditorías - Listado" at bounding box center [31, 133] width 62 height 12
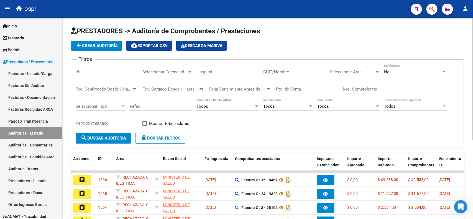
click at [360, 90] on input "Nro. Comprobante" at bounding box center [374, 89] width 63 height 5
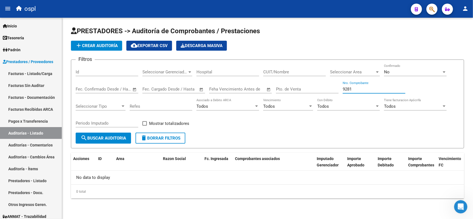
type input "9281"
click at [394, 70] on div "No" at bounding box center [413, 72] width 58 height 5
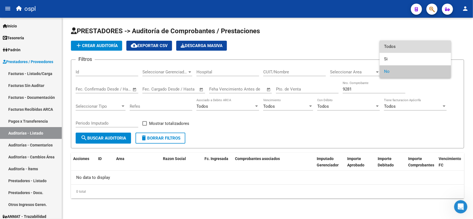
click at [395, 49] on span "Todos" at bounding box center [415, 46] width 63 height 12
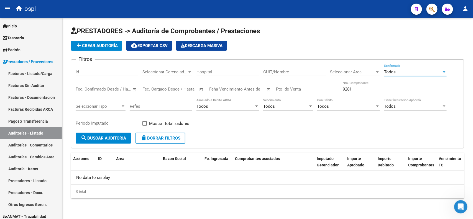
click at [111, 136] on span "search Buscar Auditoria" at bounding box center [103, 138] width 45 height 5
drag, startPoint x: 371, startPoint y: 89, endPoint x: 339, endPoint y: 89, distance: 31.9
click at [339, 89] on div "Filtros Id Seleccionar Gerenciador Seleccionar Gerenciador Hospital CUIT/Nombre…" at bounding box center [268, 98] width 384 height 68
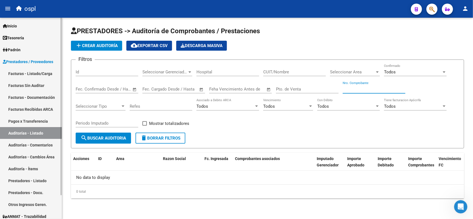
click at [37, 62] on span "Prestadores / Proveedores" at bounding box center [28, 62] width 50 height 6
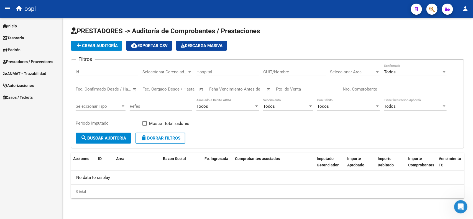
click at [38, 61] on span "Prestadores / Proveedores" at bounding box center [28, 62] width 50 height 6
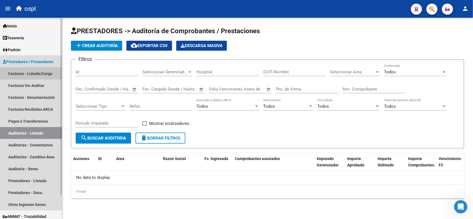
click at [38, 71] on link "Facturas - Listado/Carga" at bounding box center [31, 74] width 62 height 12
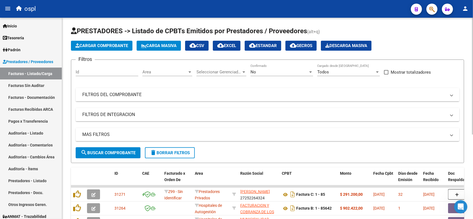
click at [143, 98] on mat-expansion-panel-header "FILTROS DEL COMPROBANTE" at bounding box center [268, 94] width 384 height 13
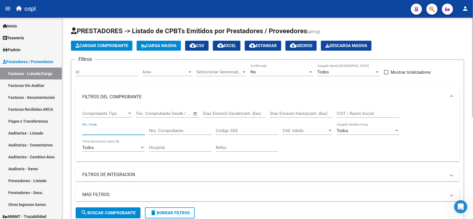
click at [103, 129] on input "Pto. Venta" at bounding box center [113, 130] width 63 height 5
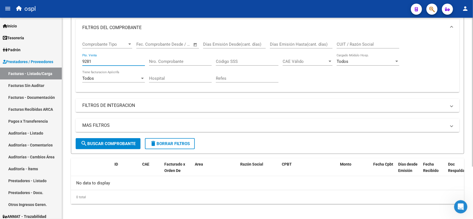
scroll to position [35, 0]
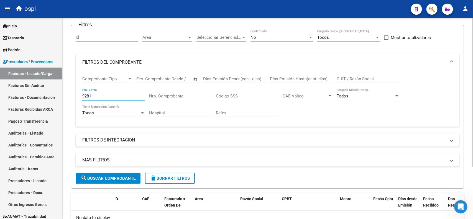
drag, startPoint x: 111, startPoint y: 95, endPoint x: 73, endPoint y: 96, distance: 38.3
click at [73, 96] on form "Filtros Id Area Area Seleccionar Gerenciador Seleccionar Gerenciador No Confirm…" at bounding box center [267, 107] width 393 height 164
type input "9281"
drag, startPoint x: 175, startPoint y: 96, endPoint x: 183, endPoint y: 91, distance: 9.4
click at [175, 96] on input "Nro. Comprobante" at bounding box center [180, 96] width 63 height 5
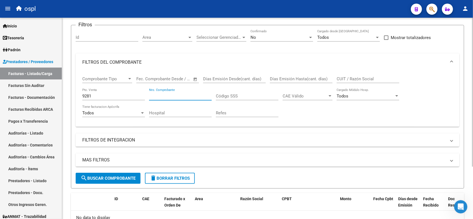
paste input "9281"
type input "9281"
drag, startPoint x: 111, startPoint y: 95, endPoint x: 64, endPoint y: 78, distance: 49.7
click at [70, 94] on div "Video tutorial PRESTADORES -> Listado de CPBTs Emitidos por Prestadores / Prove…" at bounding box center [267, 120] width 411 height 274
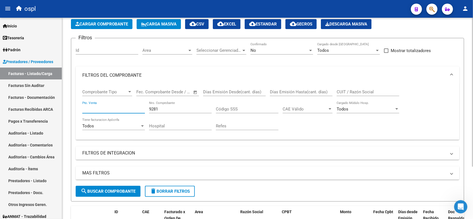
scroll to position [2, 0]
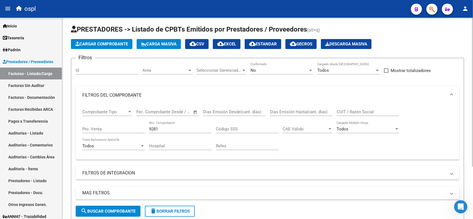
click at [292, 66] on div "No Confirmado" at bounding box center [282, 69] width 63 height 12
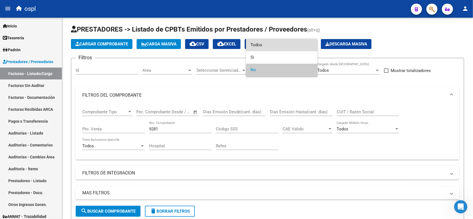
click at [275, 45] on span "Todos" at bounding box center [282, 45] width 63 height 12
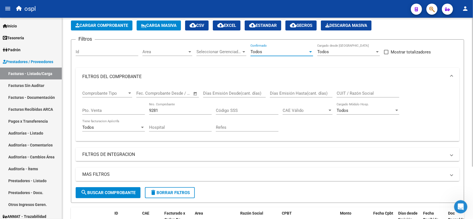
scroll to position [36, 0]
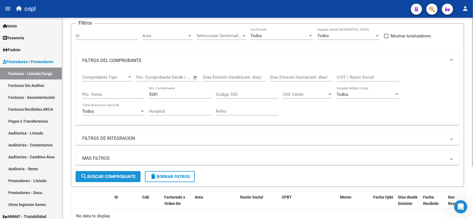
click at [116, 174] on span "search Buscar Comprobante" at bounding box center [108, 176] width 55 height 5
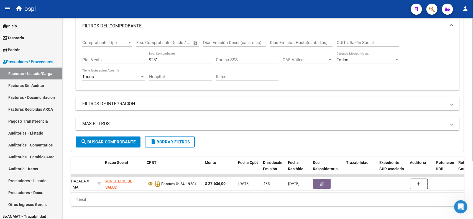
scroll to position [0, 0]
